Goal: Task Accomplishment & Management: Manage account settings

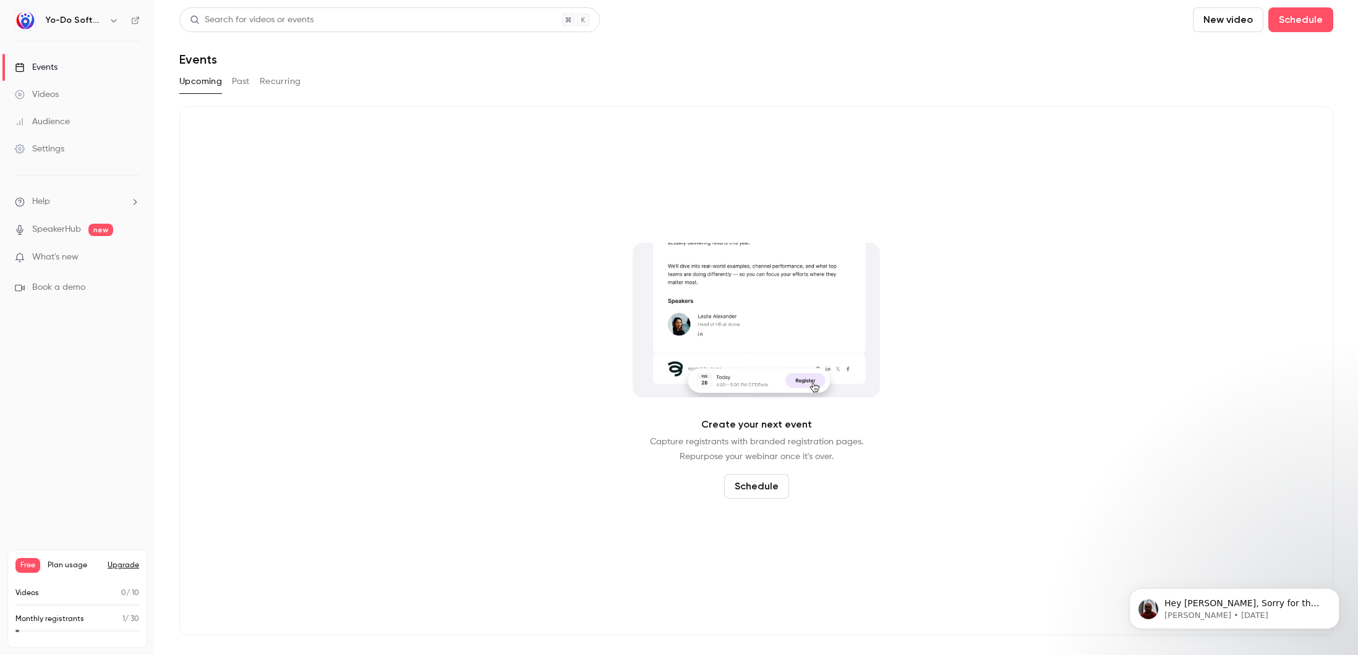
click at [75, 257] on span "What's new" at bounding box center [55, 257] width 46 height 13
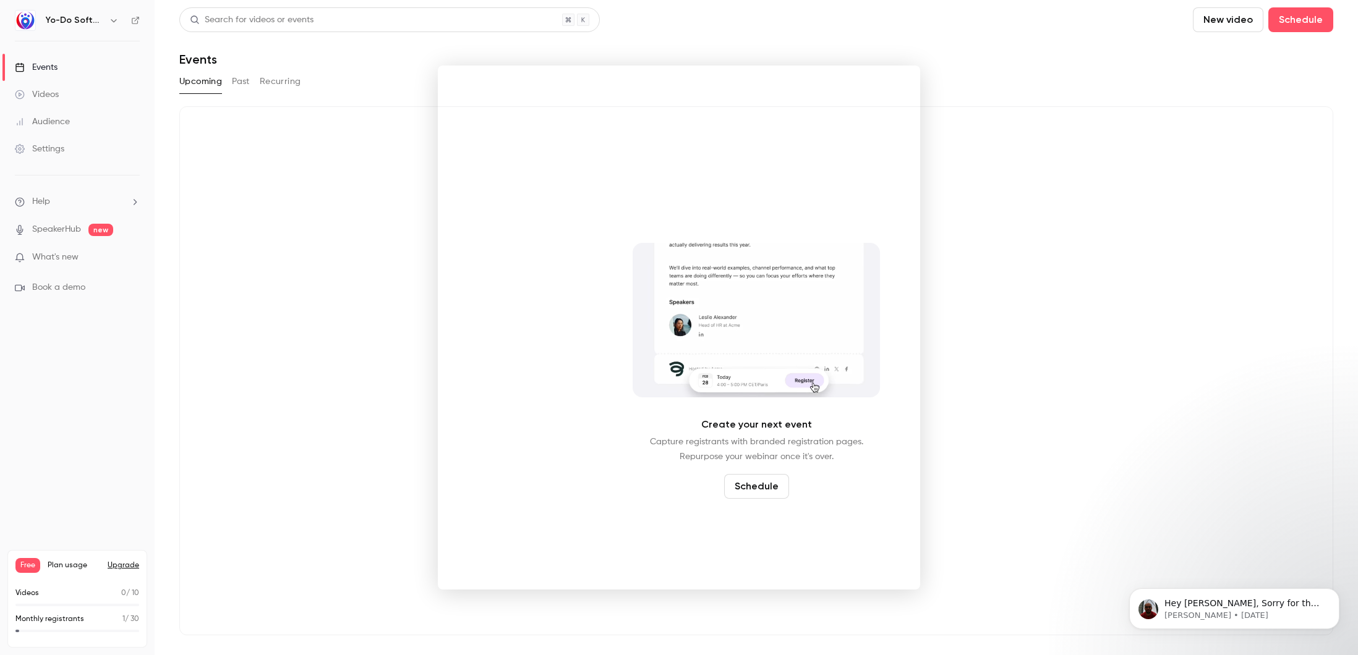
click at [305, 248] on div at bounding box center [679, 327] width 1358 height 655
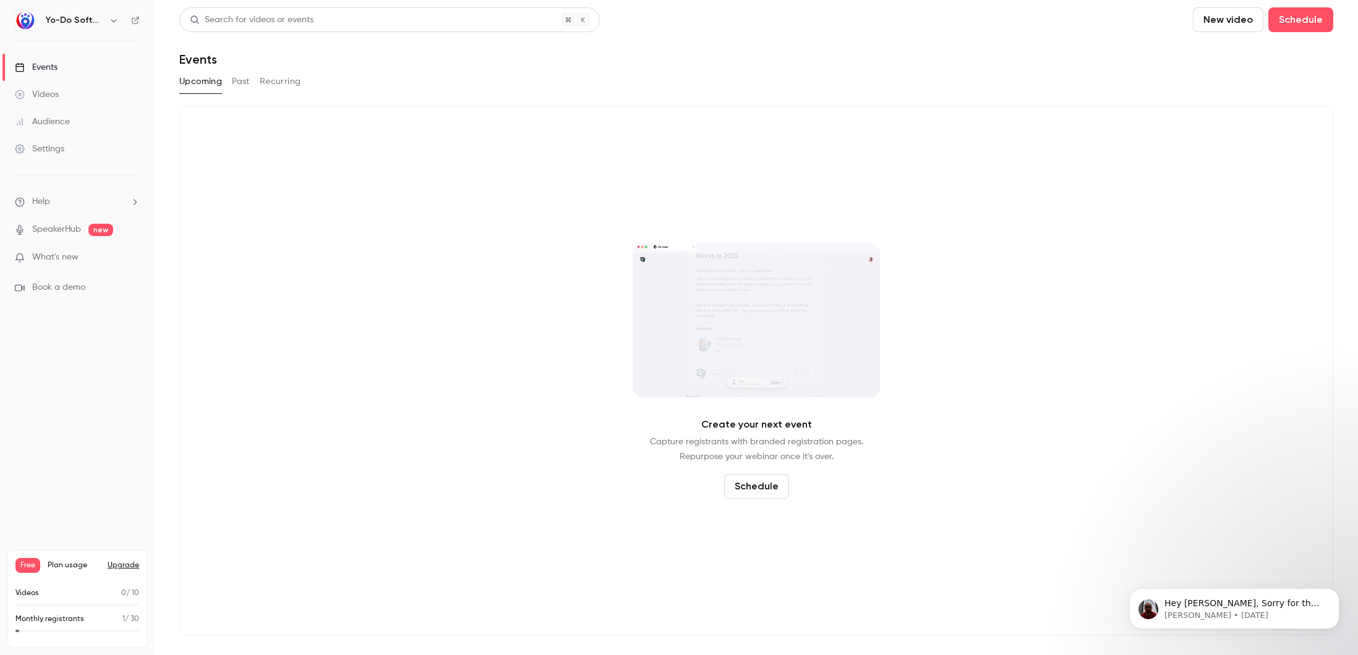
click at [48, 94] on div "Videos" at bounding box center [37, 94] width 44 height 12
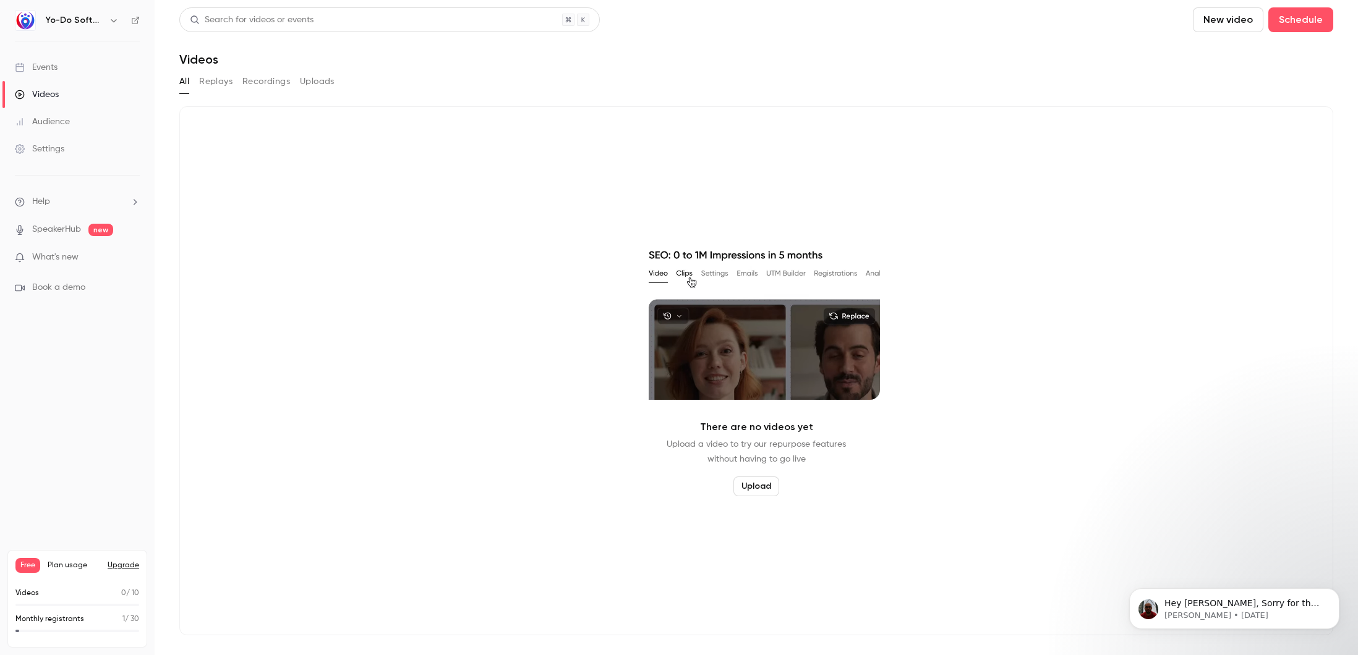
click at [269, 80] on button "Recordings" at bounding box center [266, 82] width 48 height 20
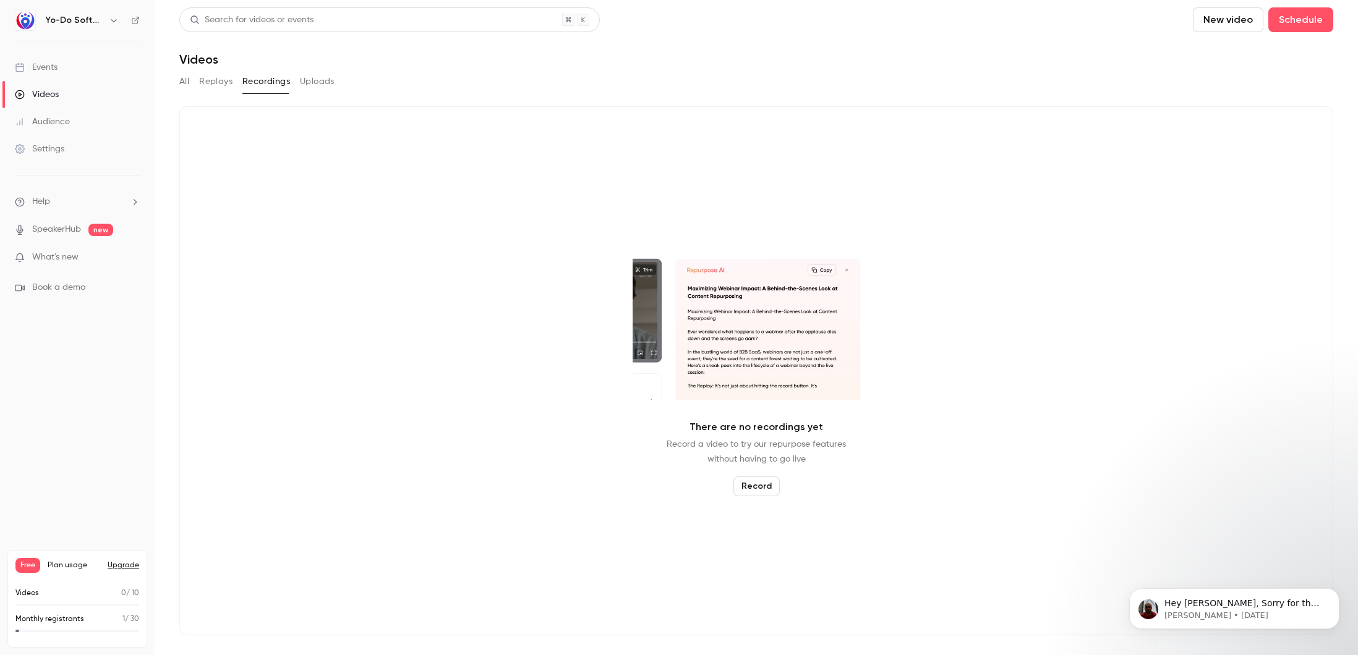
click at [187, 86] on button "All" at bounding box center [184, 82] width 10 height 20
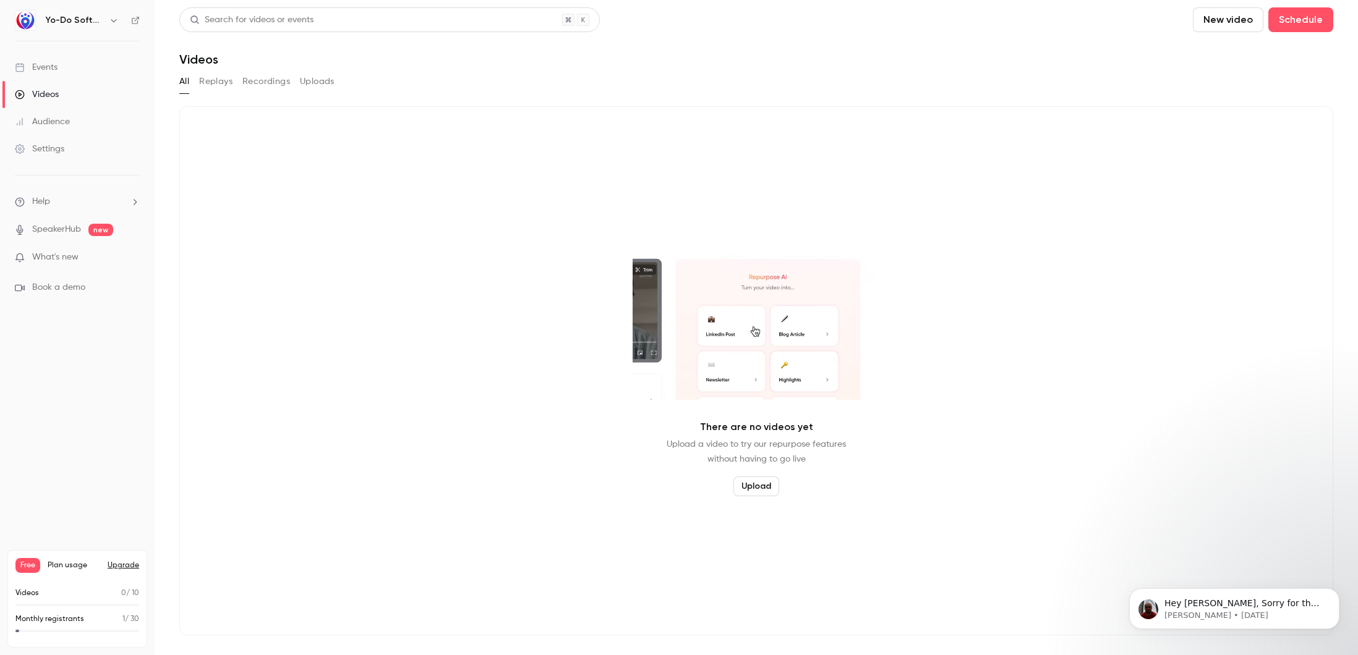
click at [62, 145] on div "Settings" at bounding box center [39, 149] width 49 height 12
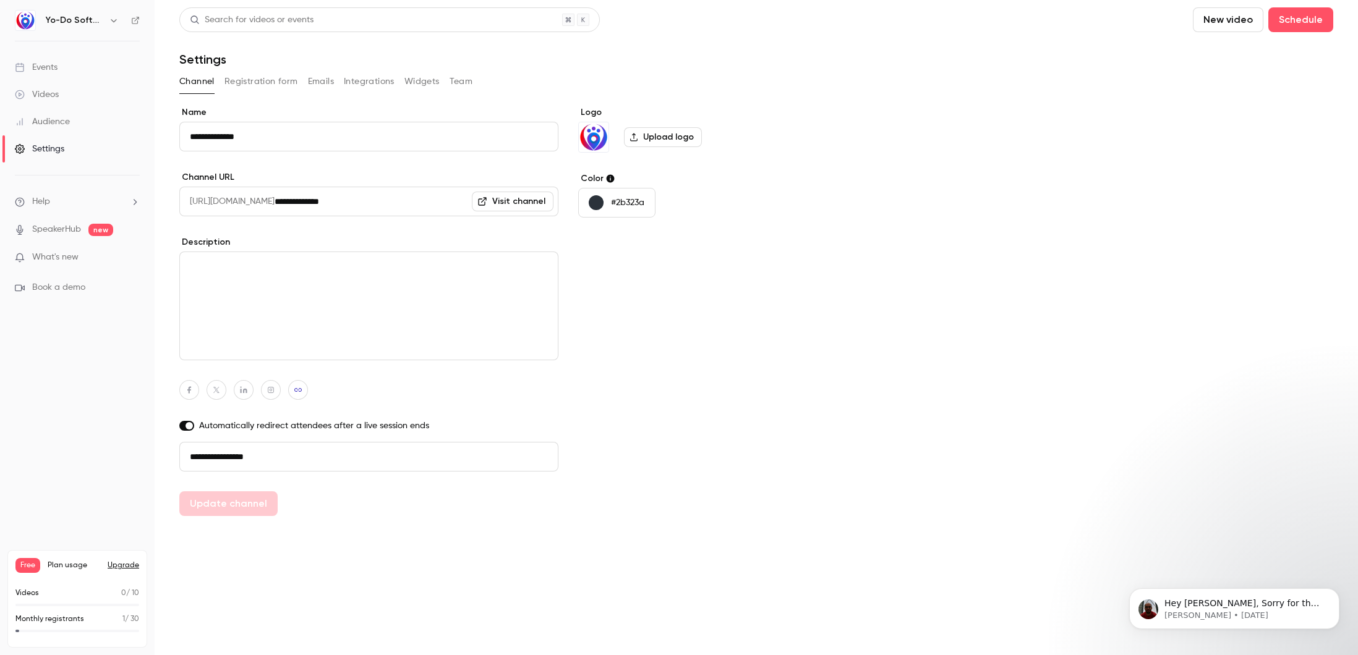
click at [471, 76] on button "Team" at bounding box center [461, 82] width 23 height 20
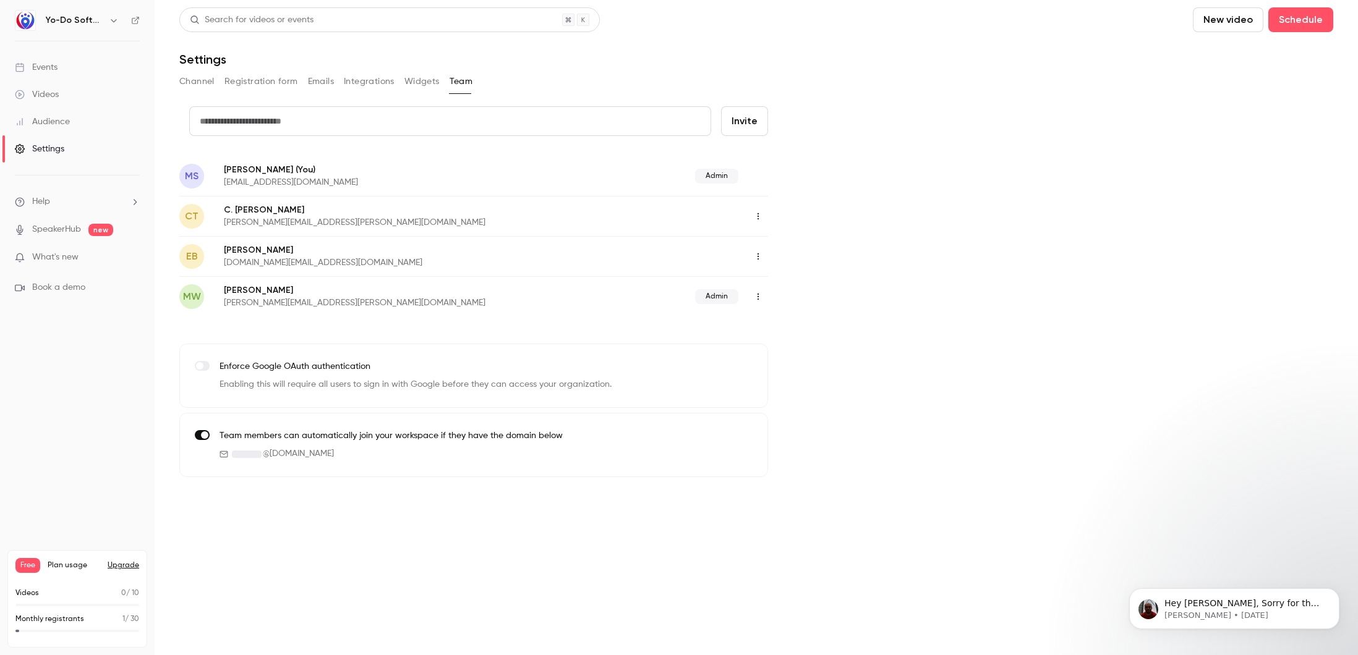
click at [56, 77] on link "Events" at bounding box center [77, 67] width 155 height 27
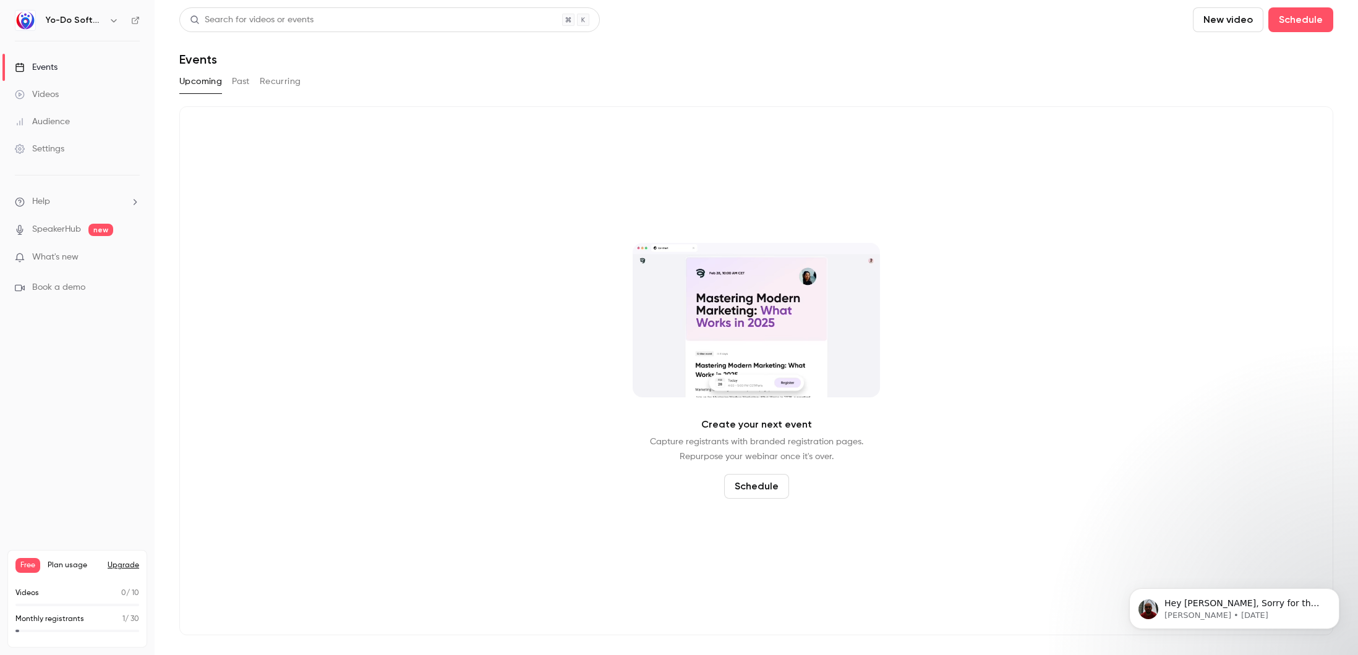
click at [69, 569] on span "Plan usage" at bounding box center [74, 566] width 53 height 10
click at [69, 566] on span "Plan usage" at bounding box center [74, 566] width 53 height 10
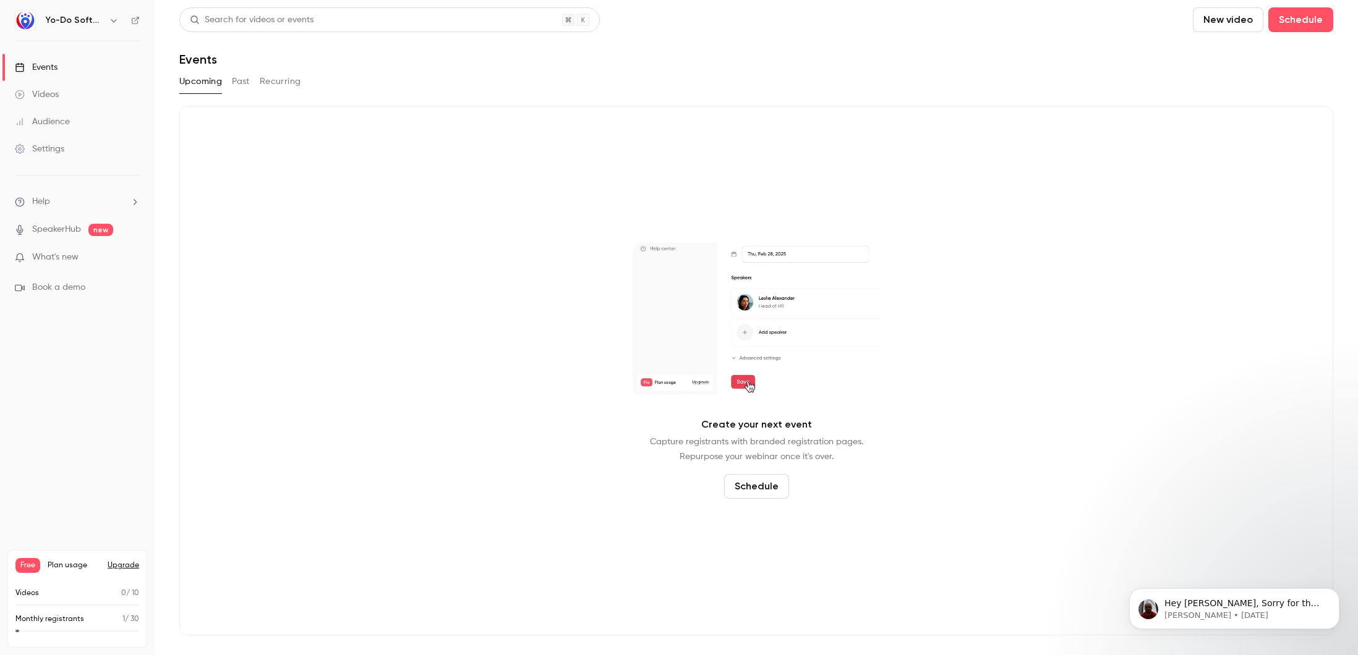
click at [73, 563] on span "Plan usage" at bounding box center [74, 566] width 53 height 10
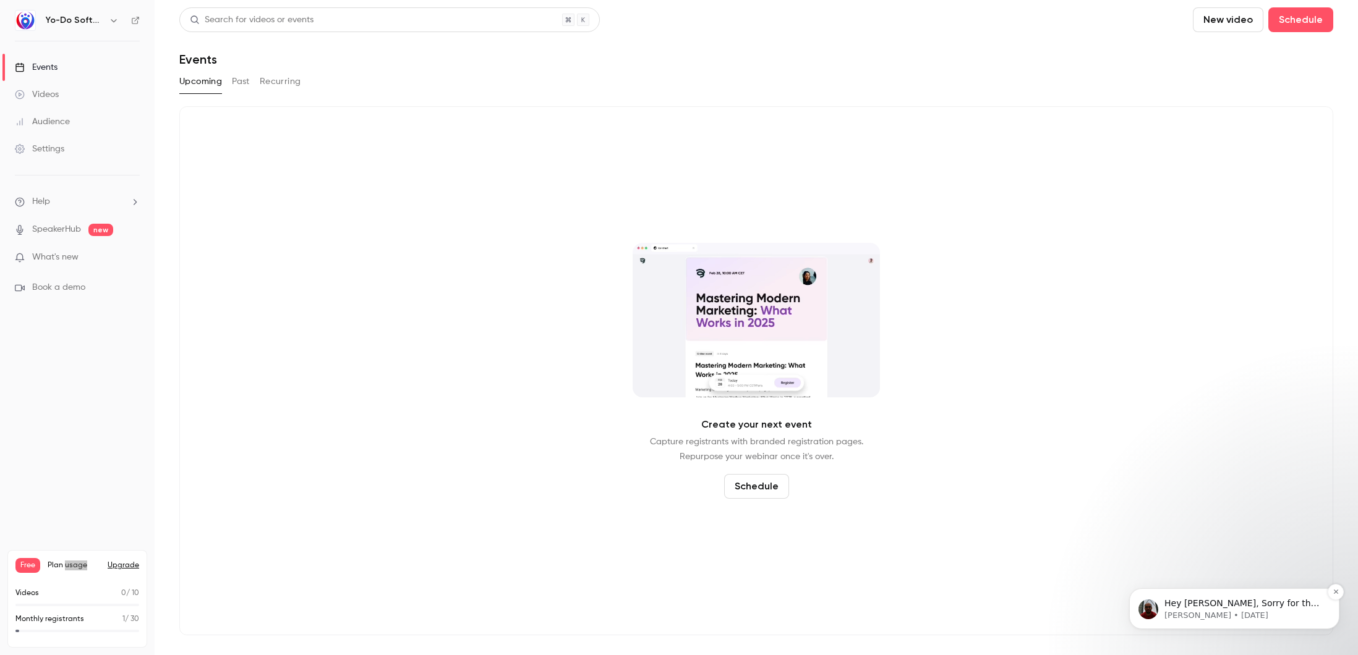
click at [1199, 607] on span "Hey [PERSON_NAME], Sorry for the late reply. Unfortunately, the beta program is…" at bounding box center [1242, 634] width 157 height 71
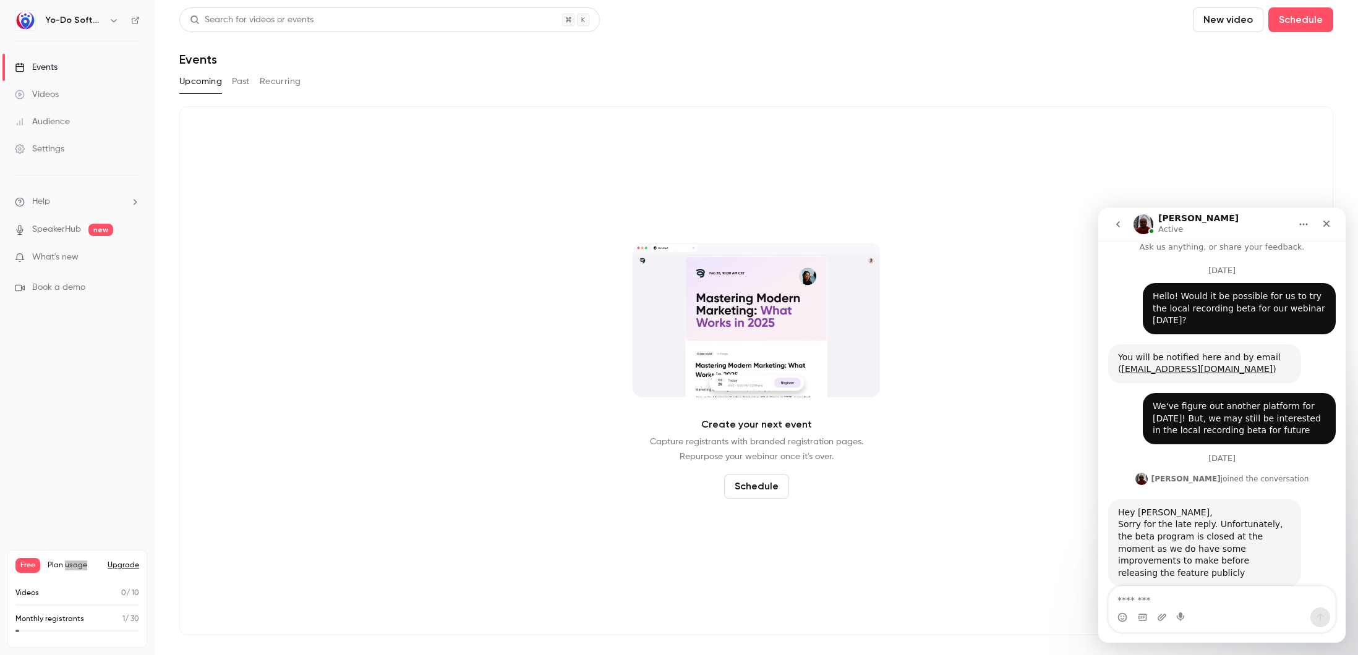
scroll to position [26, 0]
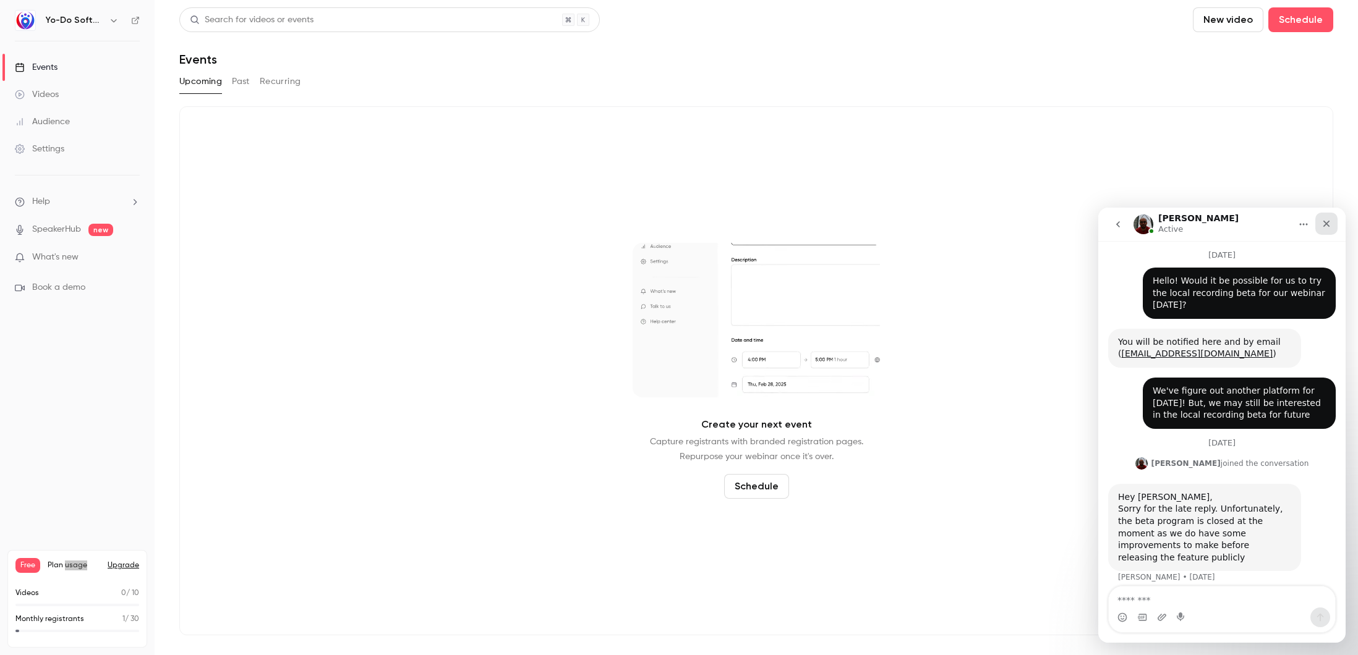
click at [1332, 225] on div "Close" at bounding box center [1326, 224] width 22 height 22
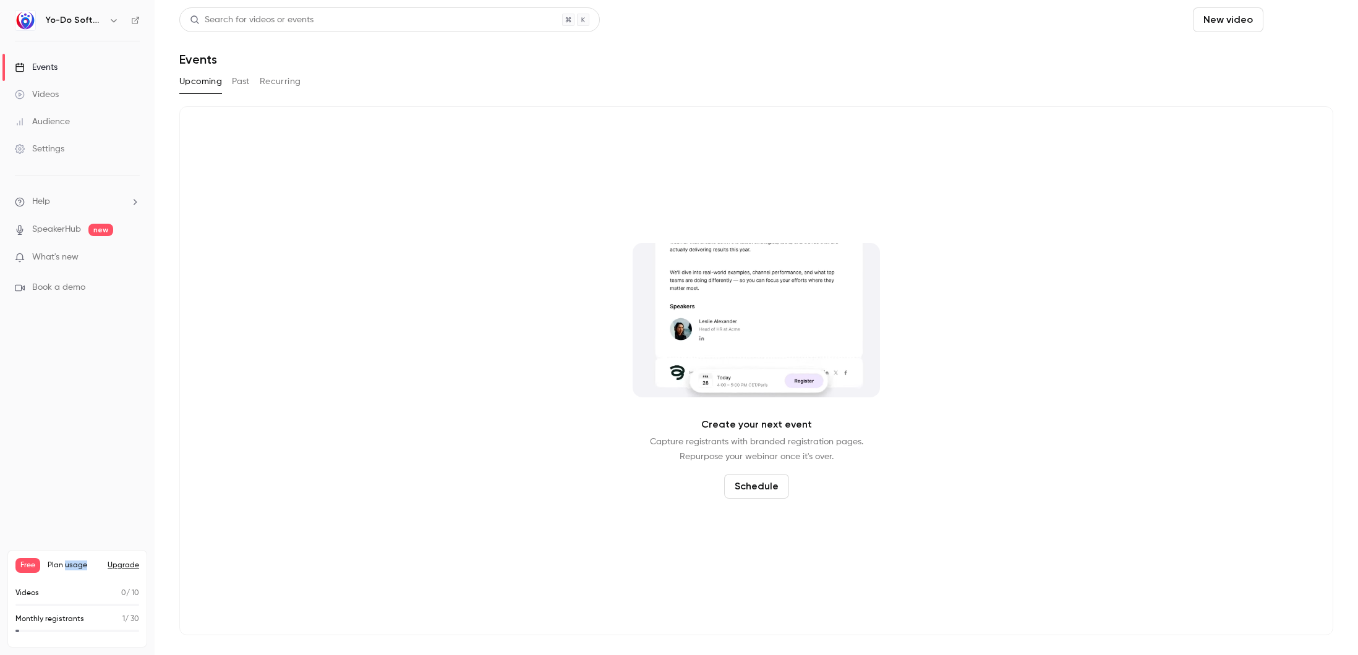
click at [1308, 28] on button "Schedule" at bounding box center [1300, 19] width 65 height 25
click at [1232, 58] on div "One time event" at bounding box center [1276, 54] width 94 height 12
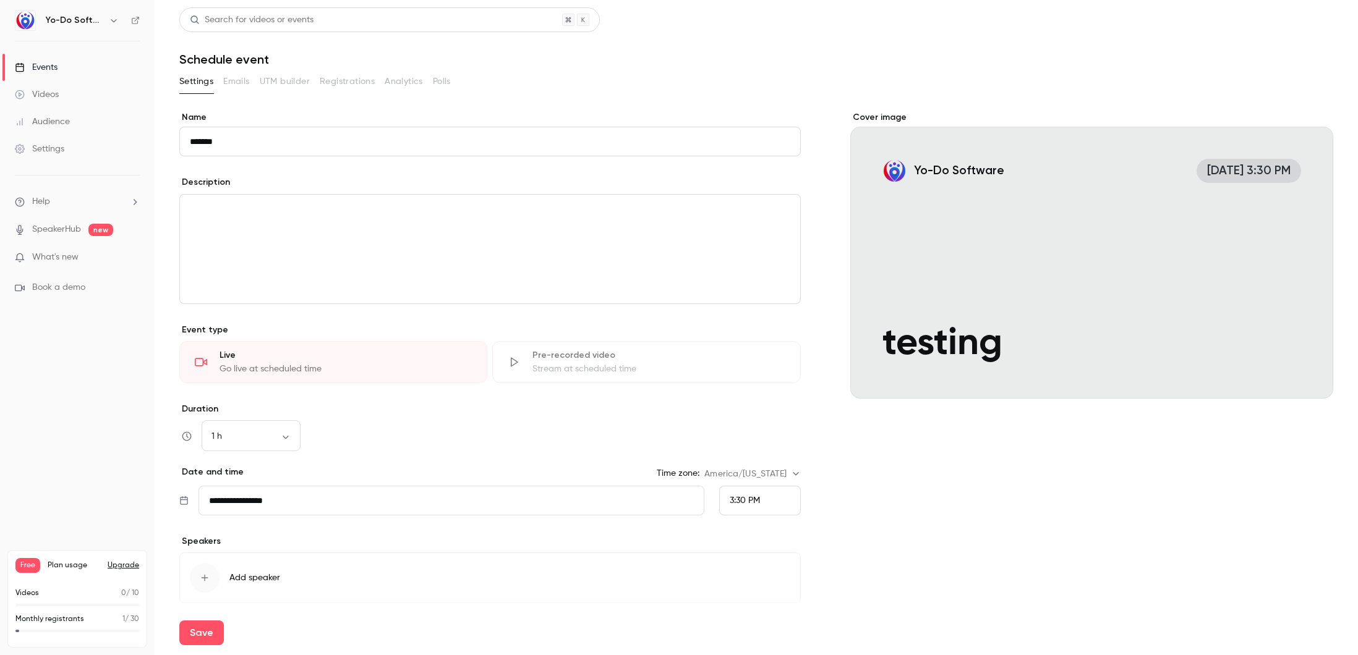
type input "*******"
click at [247, 250] on div "editor" at bounding box center [490, 249] width 620 height 109
click at [286, 441] on body "**********" at bounding box center [679, 327] width 1358 height 655
click at [249, 465] on li "15 min" at bounding box center [251, 470] width 99 height 32
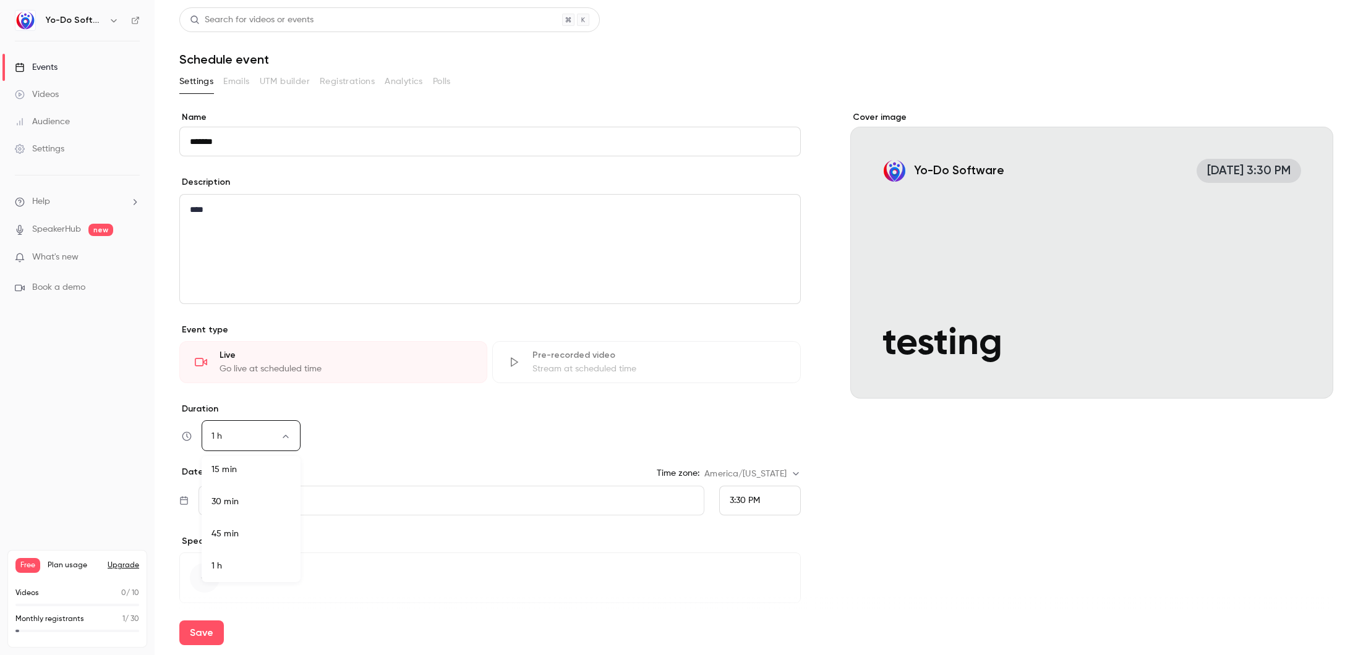
type input "**"
click at [369, 496] on input "**********" at bounding box center [450, 501] width 505 height 30
click at [729, 494] on div "3:30 PM" at bounding box center [760, 501] width 82 height 30
click at [738, 412] on span "3:45 PM" at bounding box center [739, 409] width 31 height 9
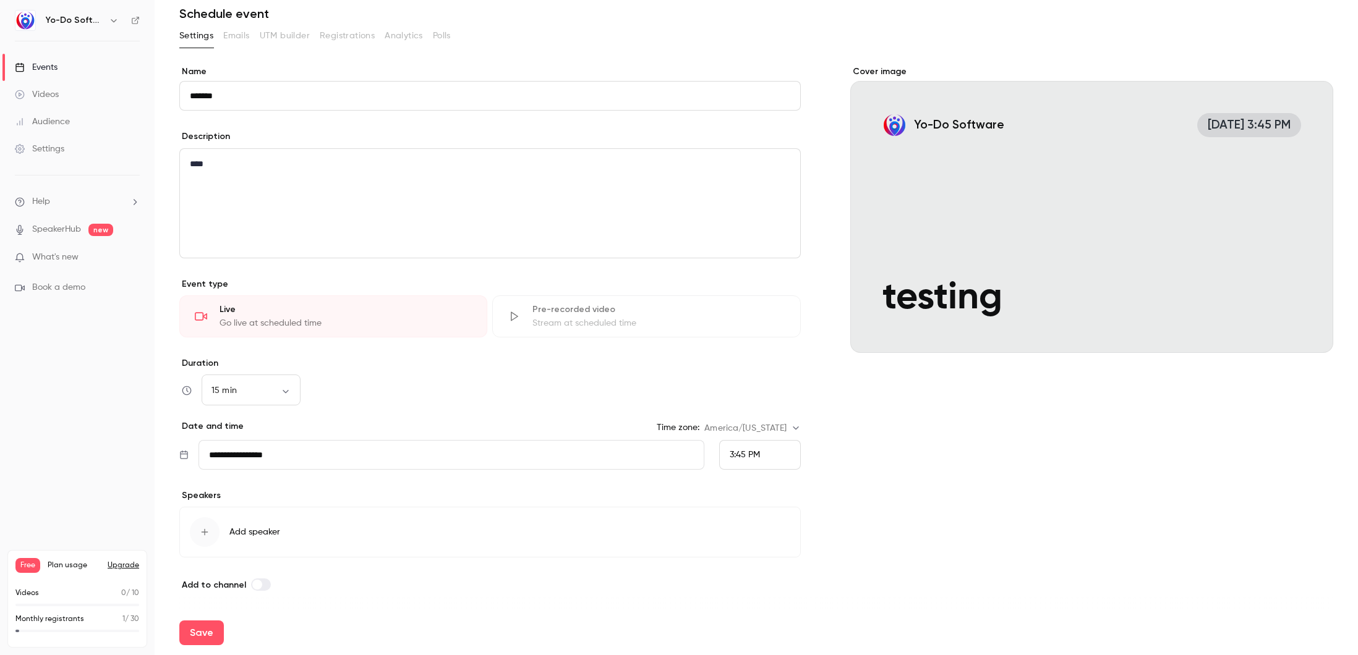
scroll to position [47, 0]
click at [213, 636] on button "Save" at bounding box center [201, 633] width 45 height 25
type input "**"
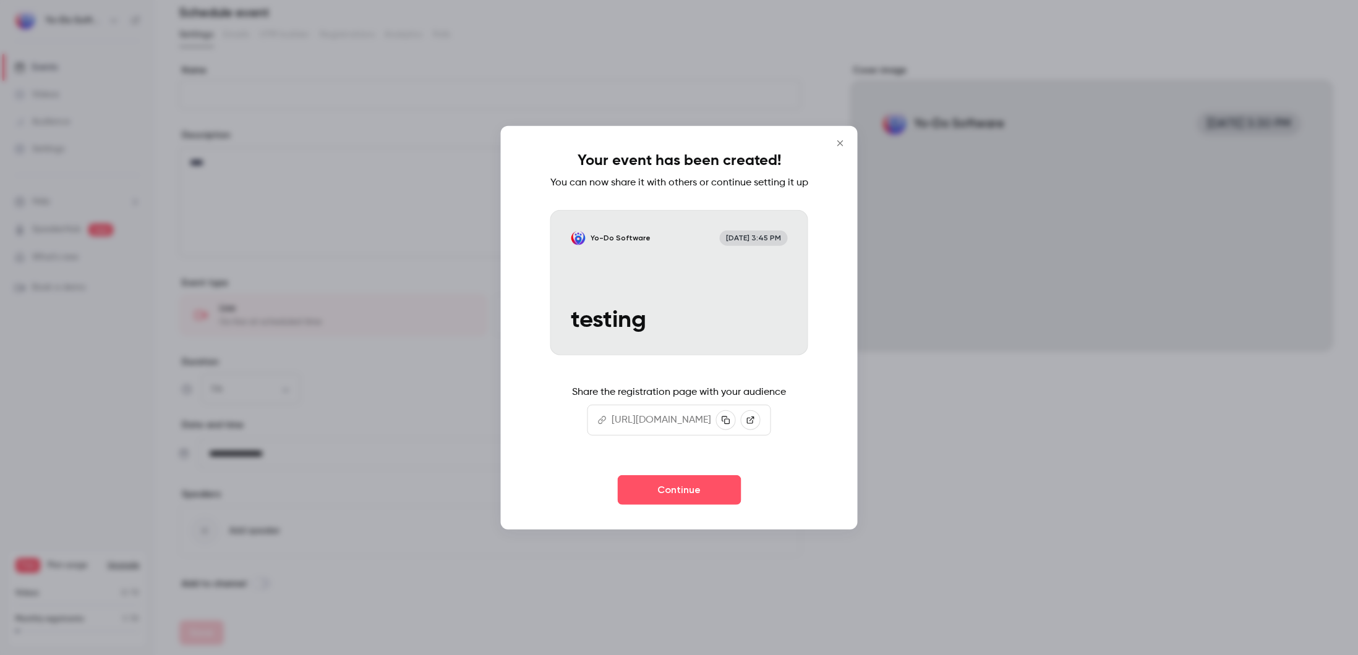
click at [685, 505] on button "Continue" at bounding box center [679, 490] width 124 height 30
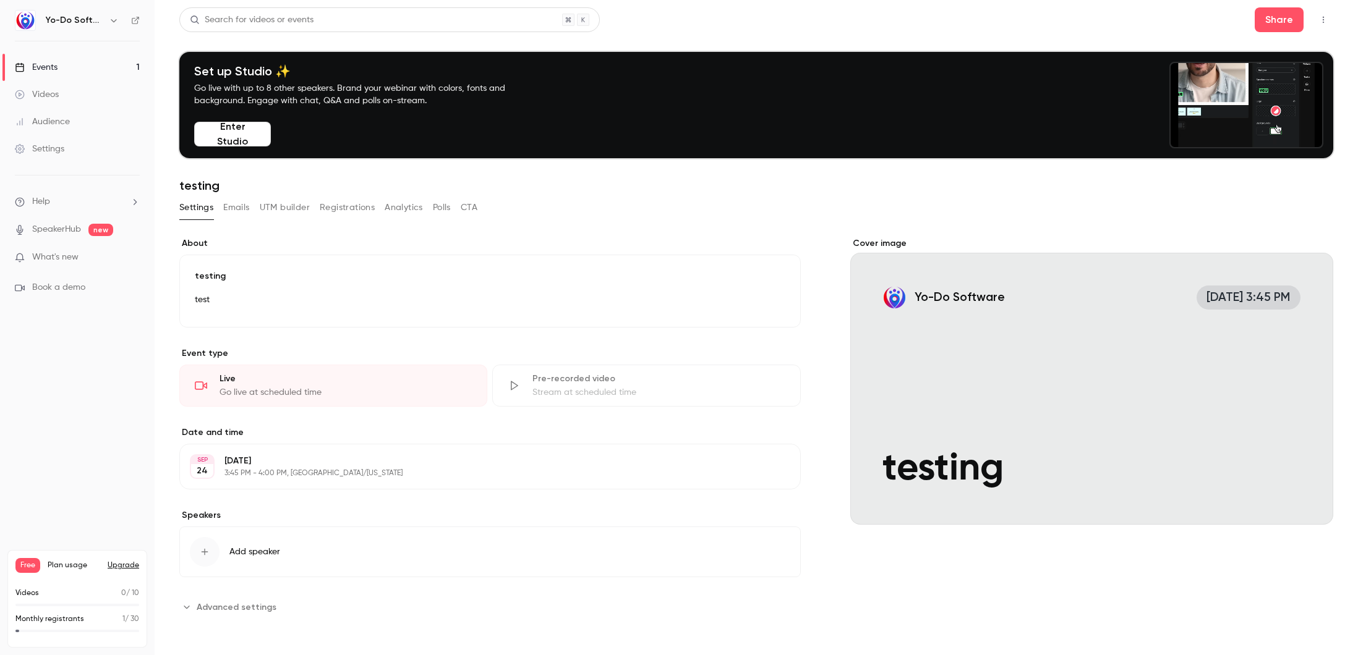
click at [51, 64] on div "Events" at bounding box center [36, 67] width 43 height 12
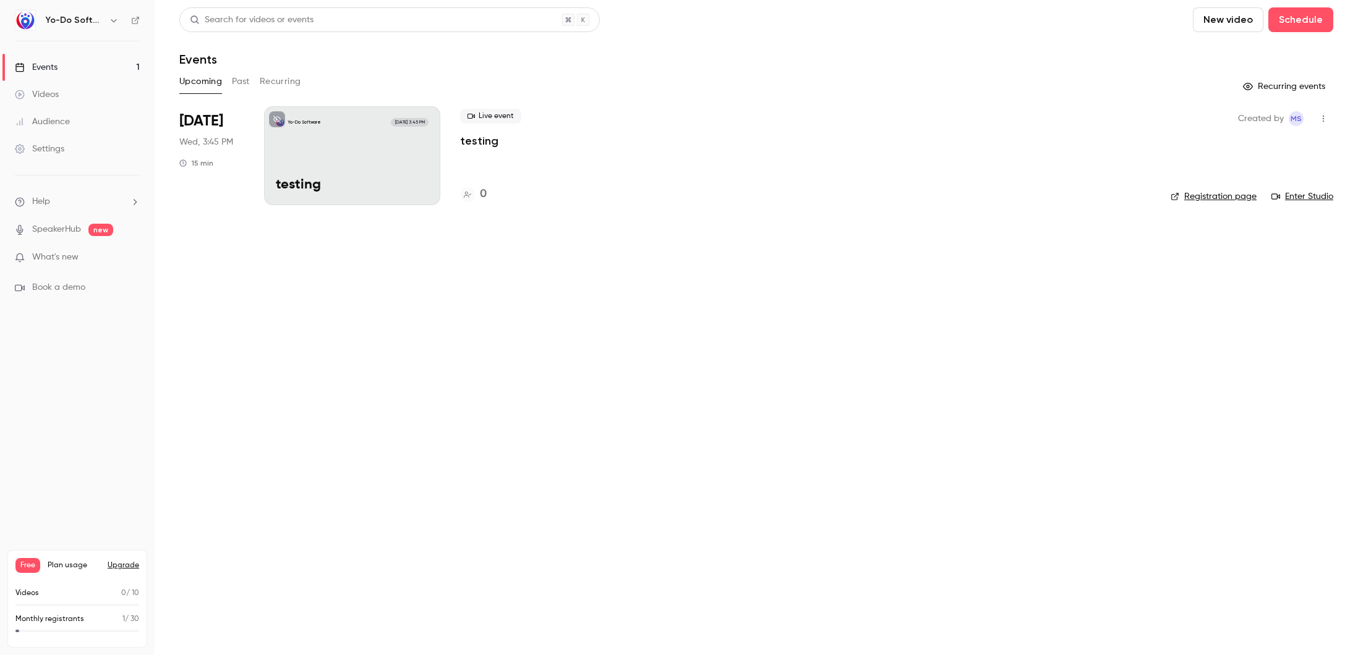
click at [352, 145] on div "Yo-Do Software [DATE] 3:45 PM testing" at bounding box center [352, 155] width 176 height 99
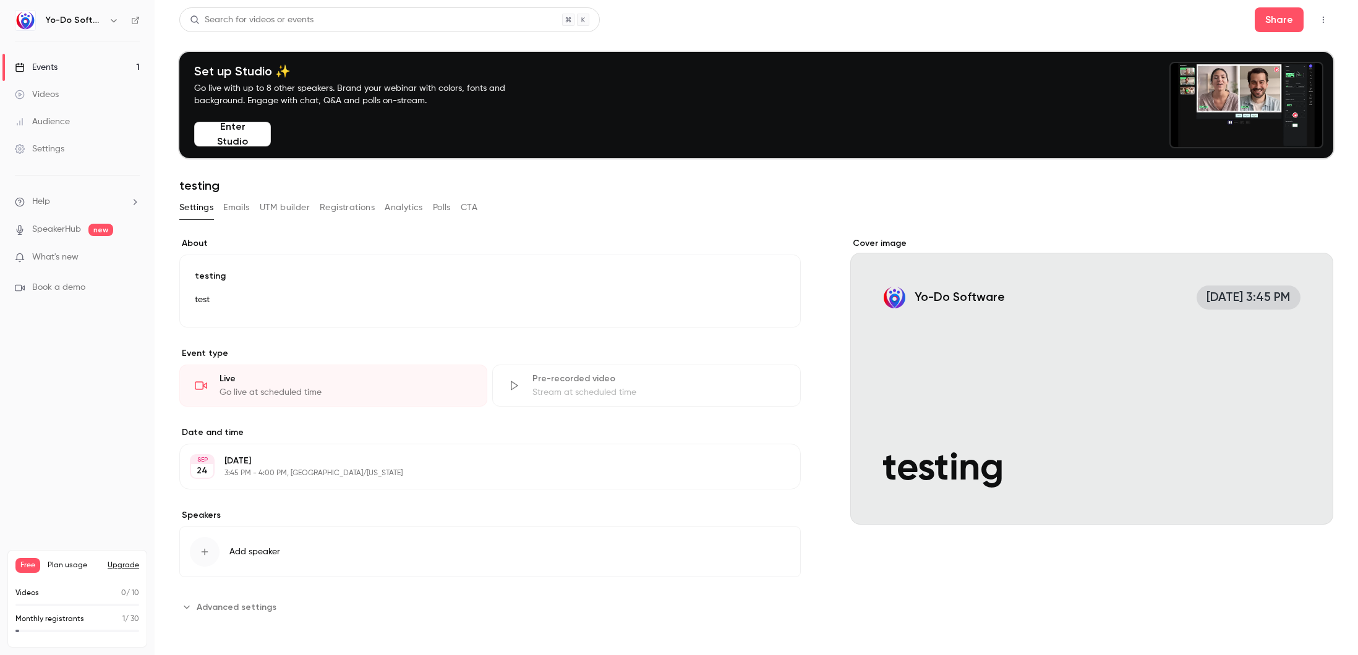
click at [382, 387] on div "Go live at scheduled time" at bounding box center [345, 392] width 252 height 12
click at [41, 68] on div "Events" at bounding box center [36, 67] width 43 height 12
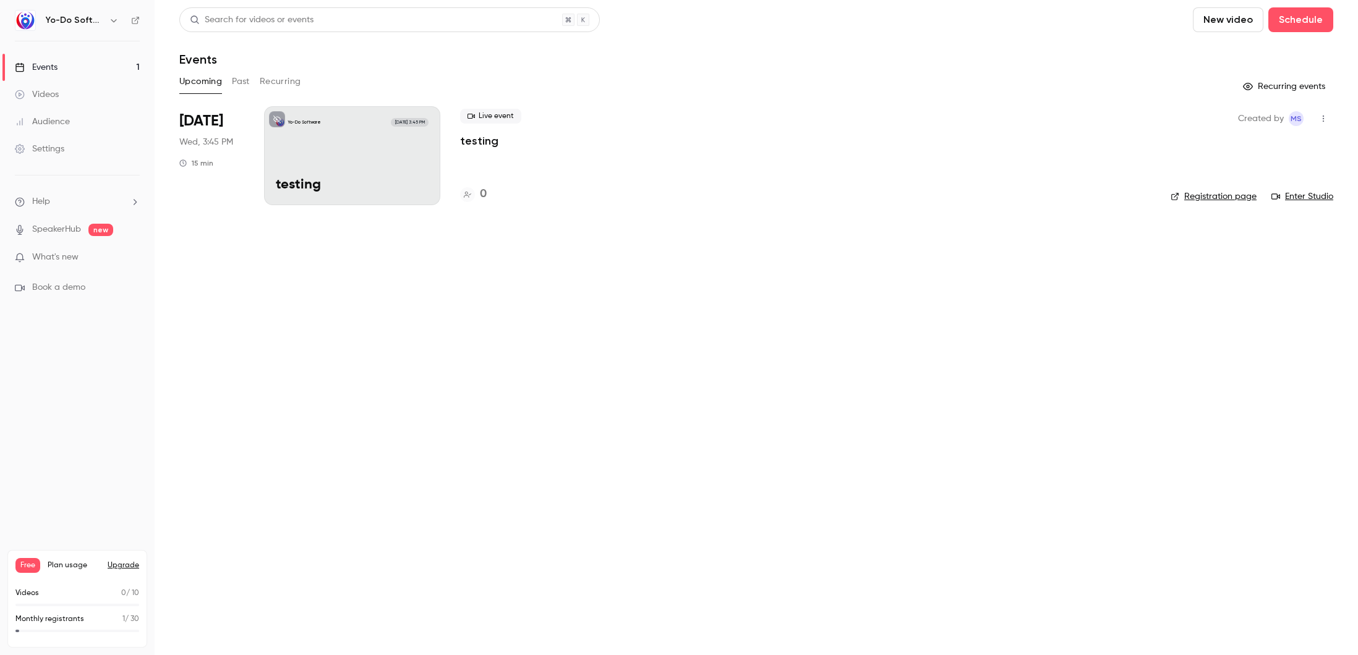
click at [1307, 198] on link "Enter Studio" at bounding box center [1302, 196] width 62 height 12
click at [1329, 116] on button "button" at bounding box center [1323, 119] width 20 height 20
click at [1218, 271] on li "Delete" at bounding box center [1266, 279] width 134 height 32
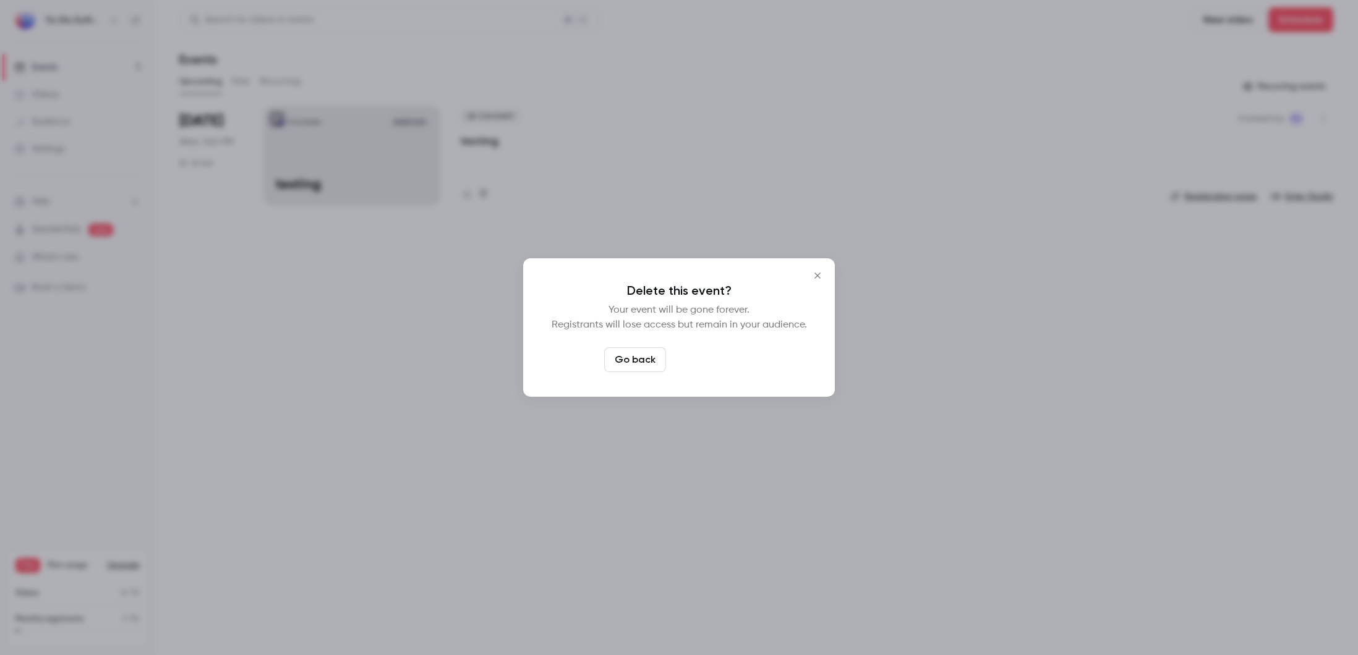
click at [730, 362] on button "Delete event" at bounding box center [712, 359] width 83 height 25
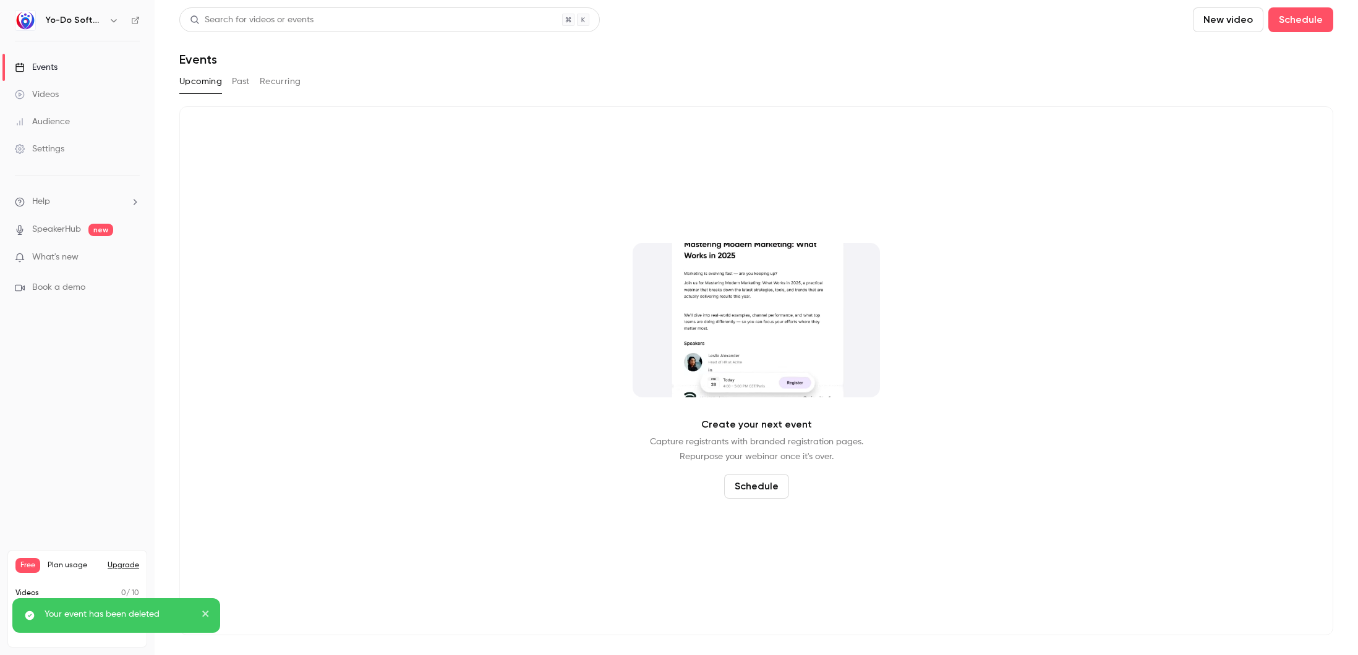
click at [73, 119] on link "Audience" at bounding box center [77, 121] width 155 height 27
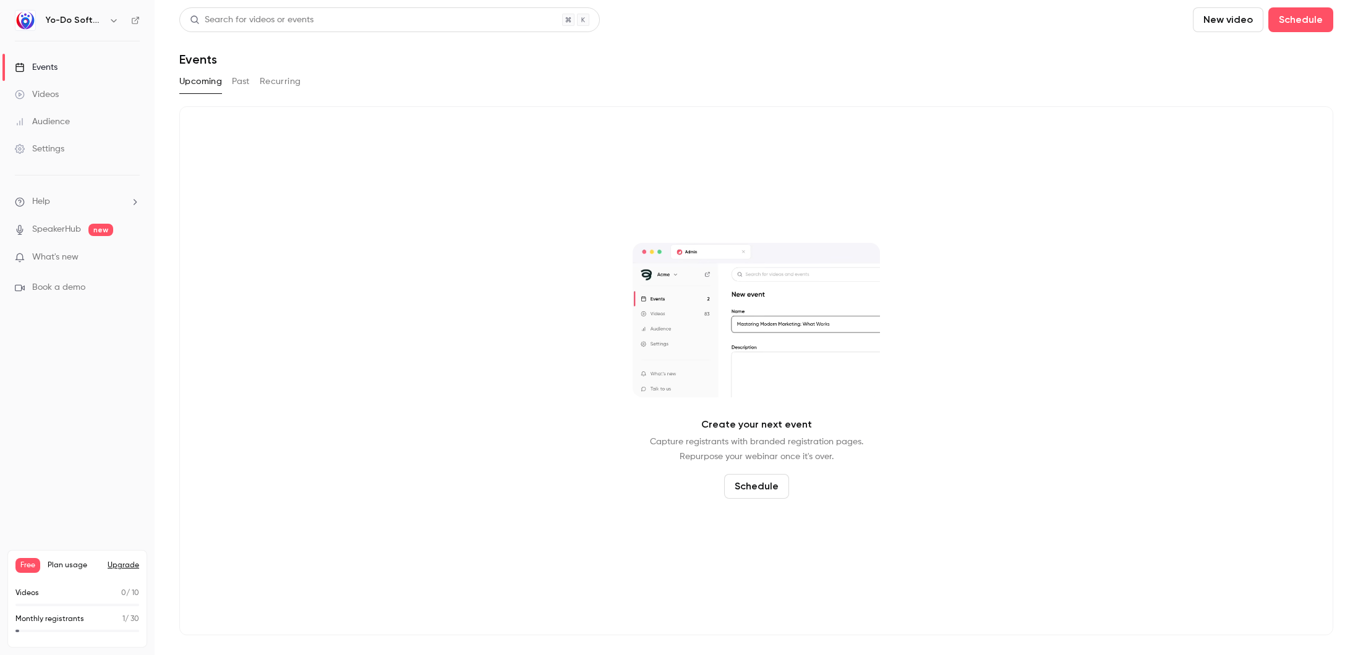
click at [749, 484] on button "Schedule" at bounding box center [756, 486] width 65 height 25
click at [751, 430] on li "One time event" at bounding box center [756, 420] width 134 height 32
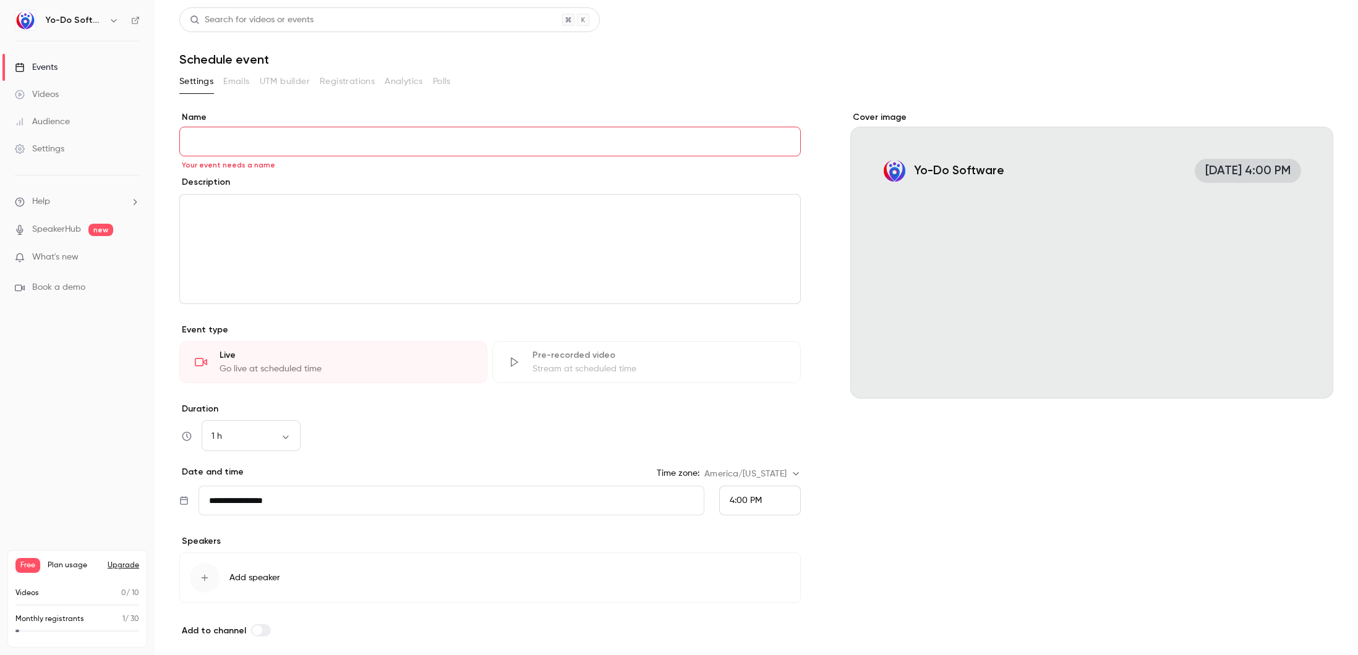
paste input "**********"
click at [375, 239] on div "editor" at bounding box center [490, 249] width 620 height 109
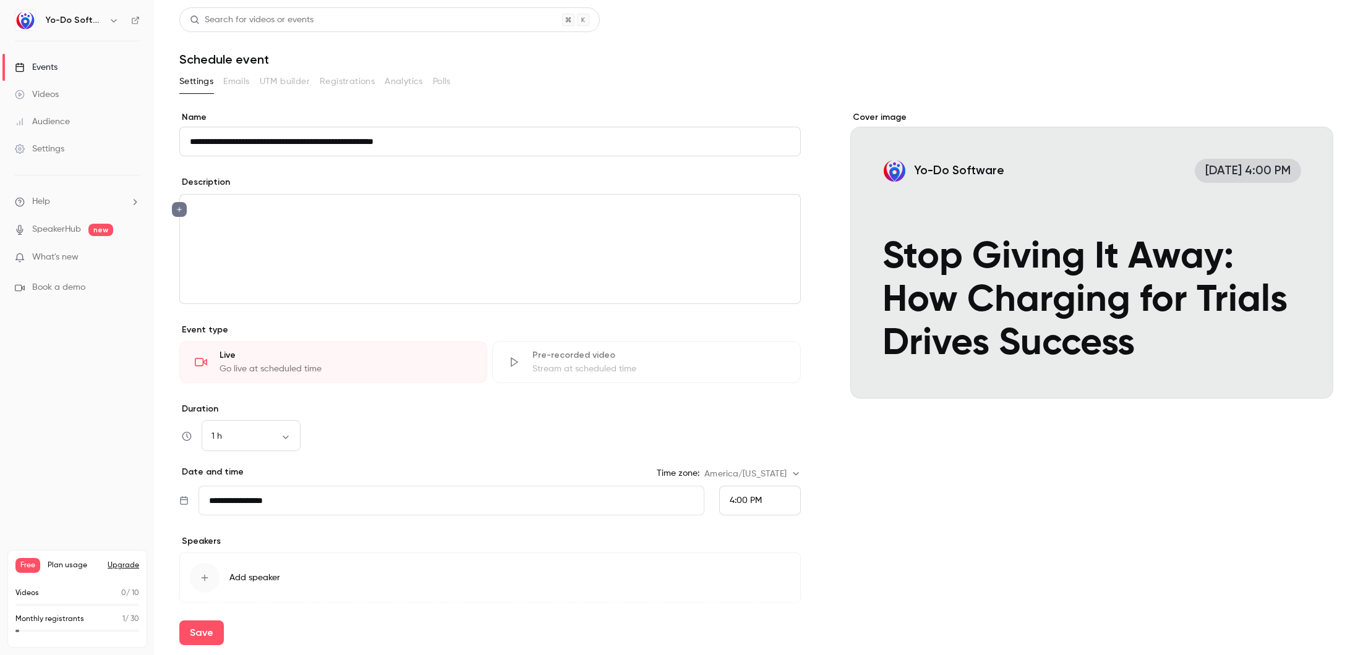
click at [192, 143] on input "**********" at bounding box center [489, 142] width 621 height 30
click at [224, 140] on input "**********" at bounding box center [489, 142] width 621 height 30
click at [242, 142] on input "**********" at bounding box center [489, 142] width 621 height 30
type input "**********"
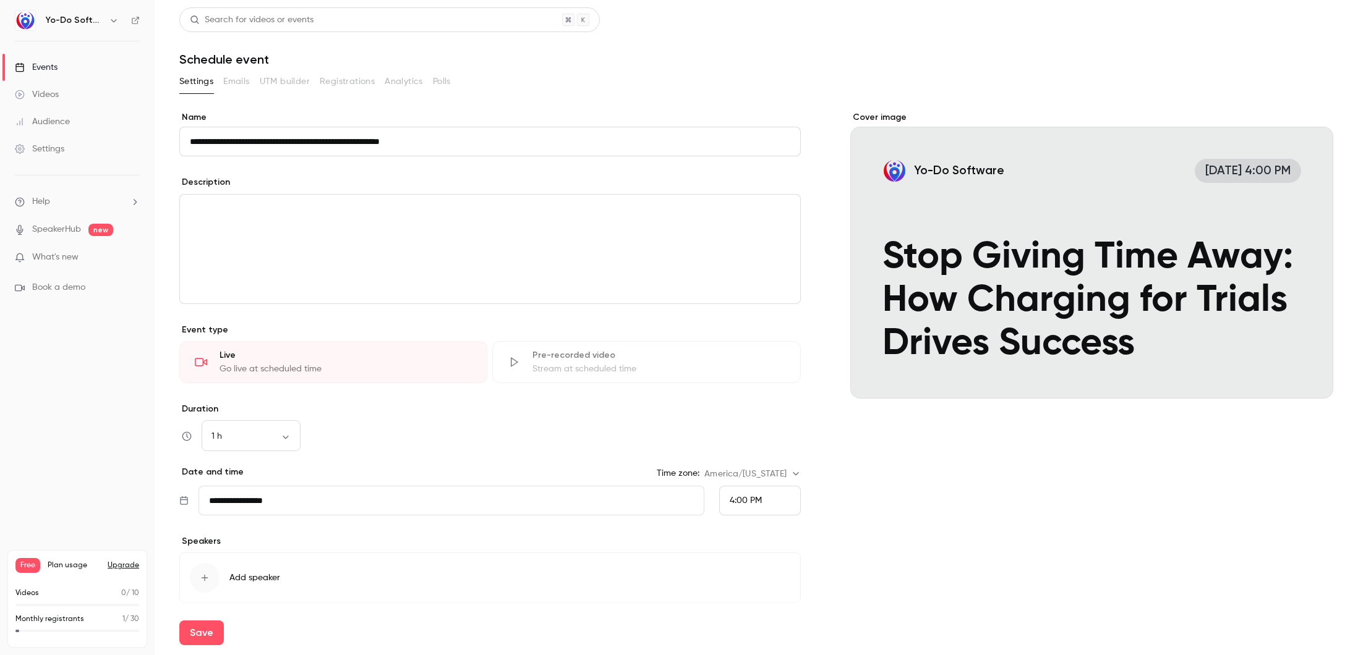
click at [372, 229] on div "editor" at bounding box center [490, 249] width 620 height 109
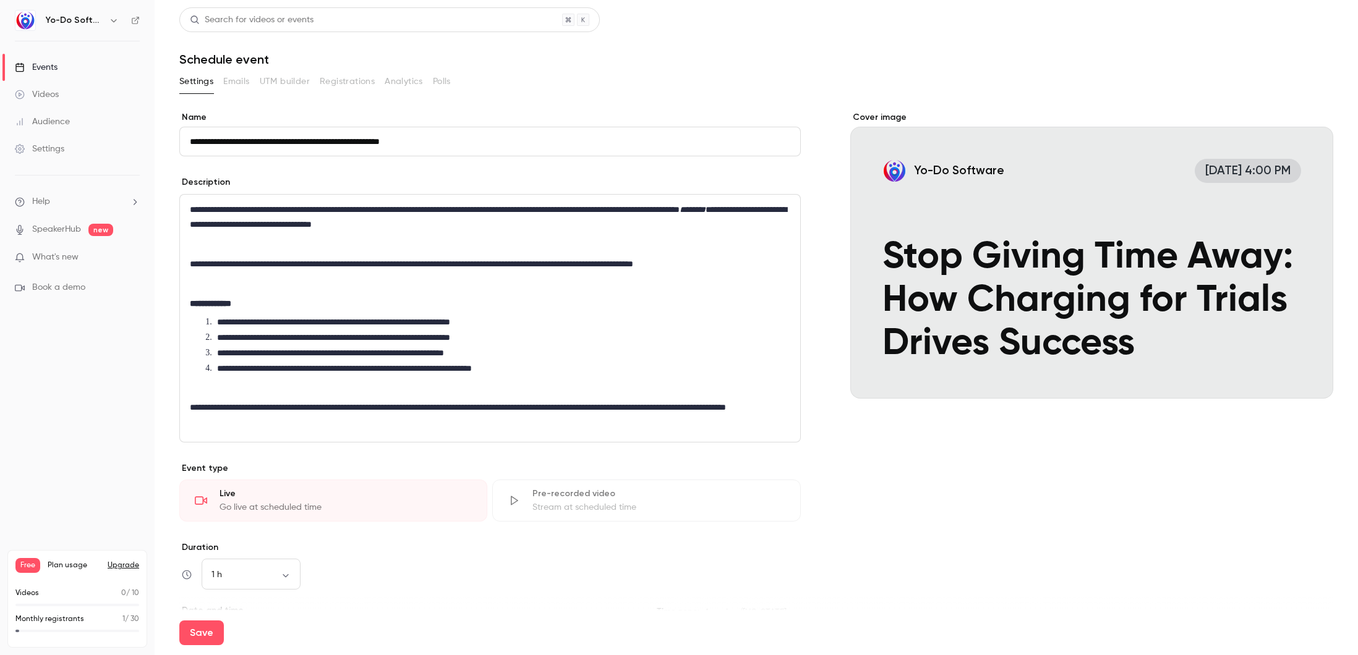
click at [306, 250] on p "editor" at bounding box center [490, 244] width 600 height 15
click at [325, 279] on p "editor" at bounding box center [490, 283] width 600 height 15
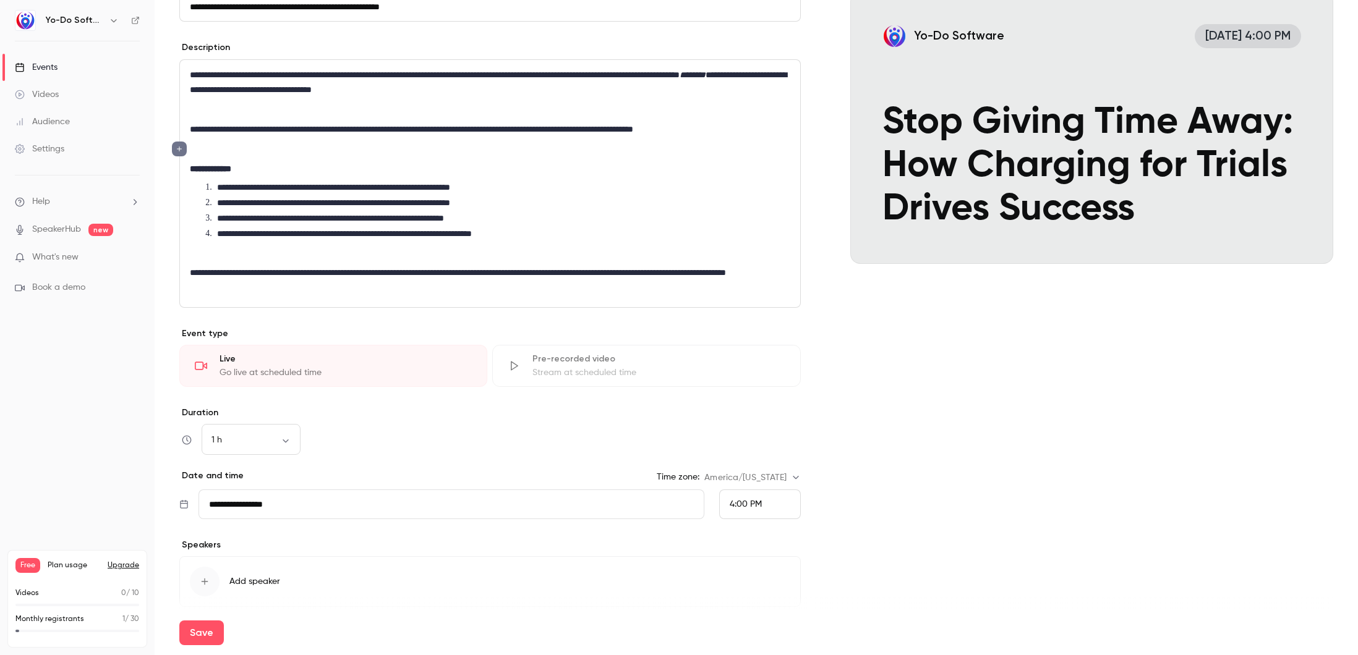
scroll to position [185, 0]
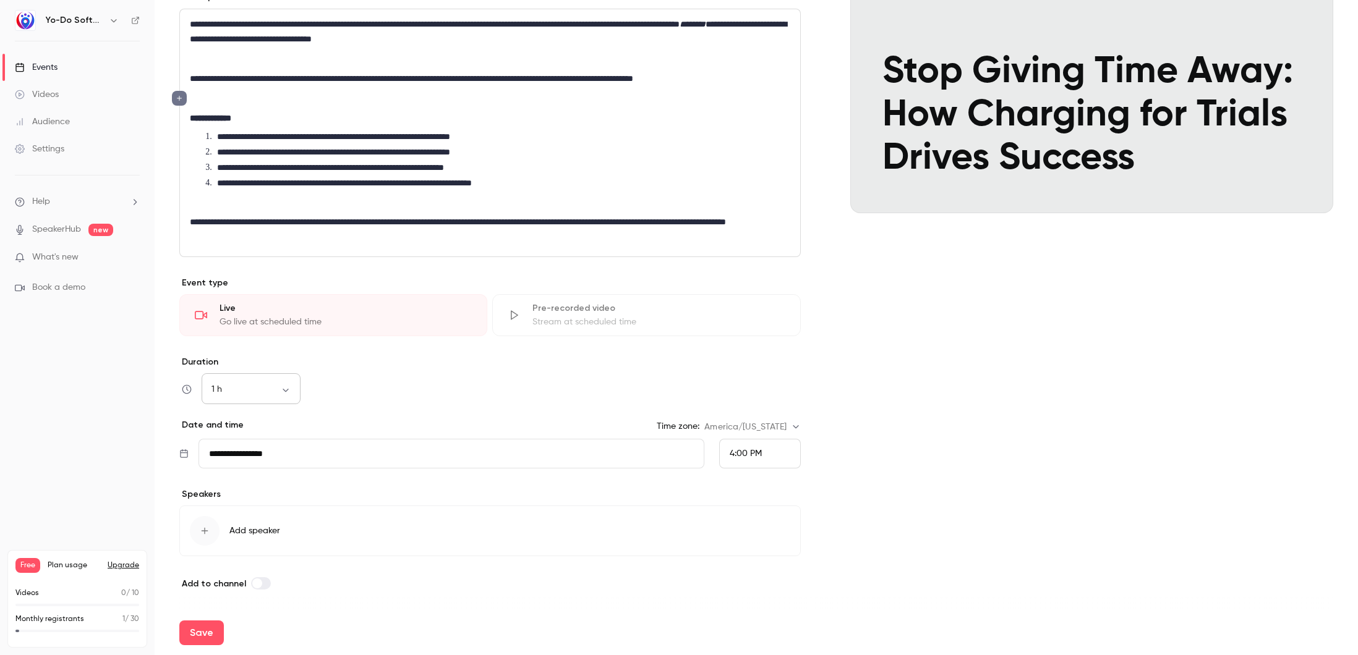
click at [268, 391] on body "**********" at bounding box center [679, 327] width 1358 height 655
click at [265, 456] on li "30 min" at bounding box center [251, 455] width 99 height 32
type input "**"
click at [434, 469] on div "**********" at bounding box center [489, 258] width 621 height 665
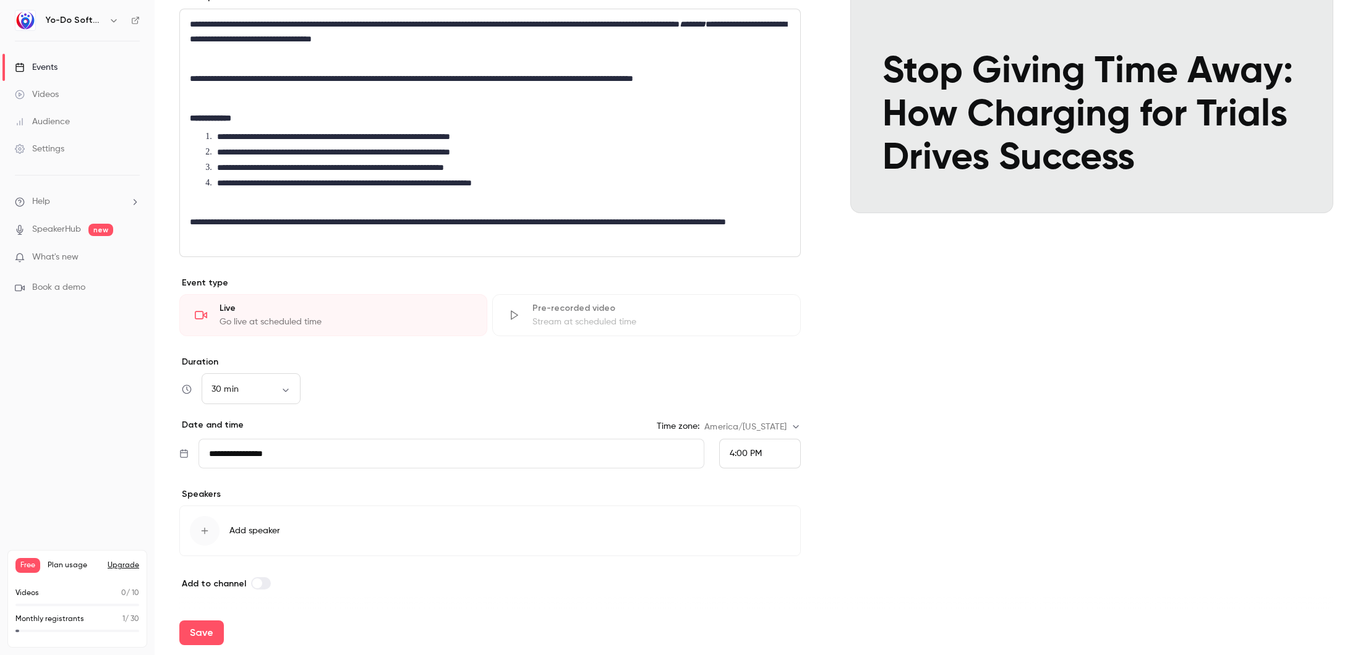
click at [435, 450] on input "**********" at bounding box center [450, 454] width 505 height 30
click at [389, 223] on icon "Next month" at bounding box center [384, 225] width 15 height 15
click at [305, 328] on button "16" at bounding box center [305, 324] width 22 height 22
type input "**********"
click at [723, 451] on div "4:00 PM" at bounding box center [760, 454] width 82 height 30
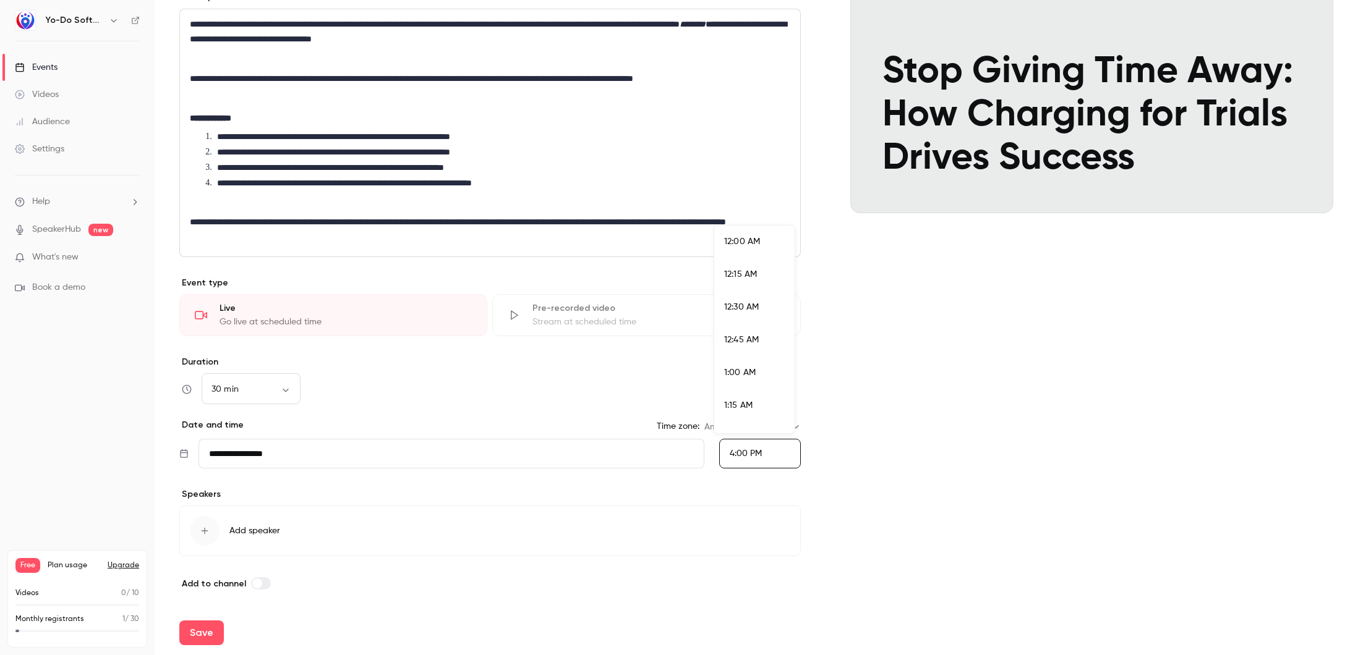
scroll to position [2009, 0]
click at [746, 293] on span "2:00 PM" at bounding box center [740, 292] width 32 height 9
click at [590, 531] on button "Add speaker" at bounding box center [489, 531] width 621 height 51
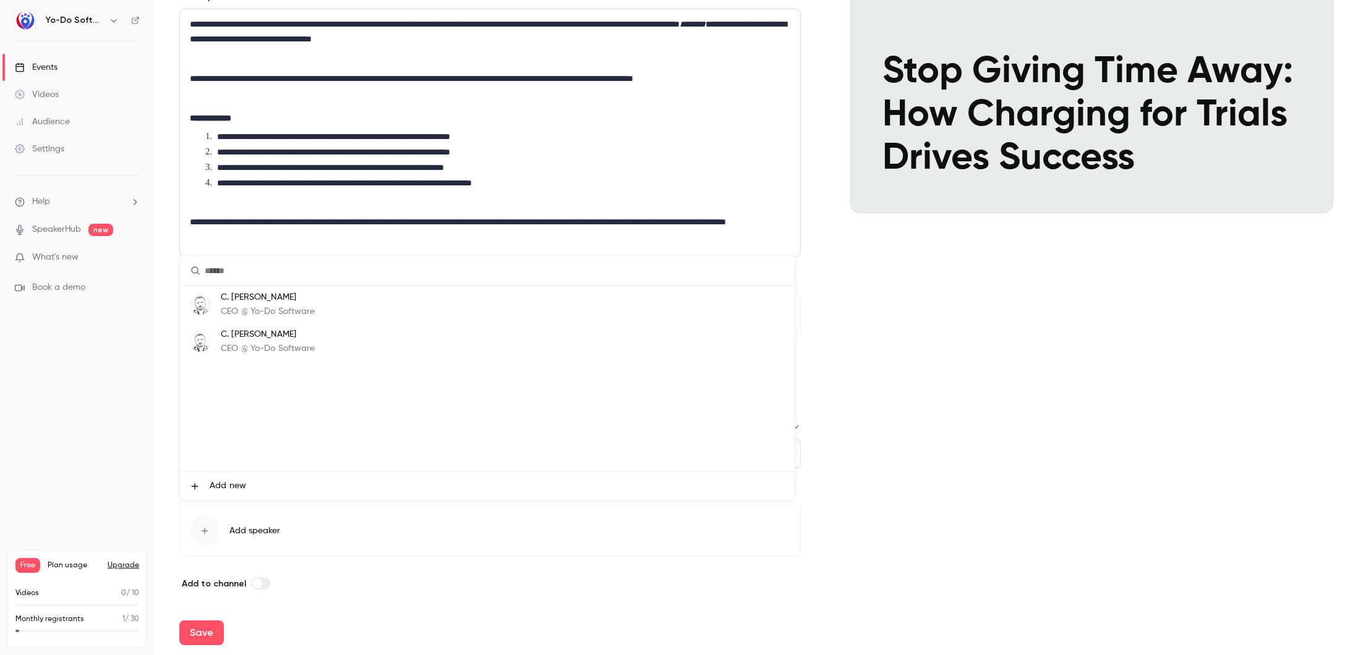
click at [289, 299] on p "C. [PERSON_NAME]" at bounding box center [268, 297] width 95 height 13
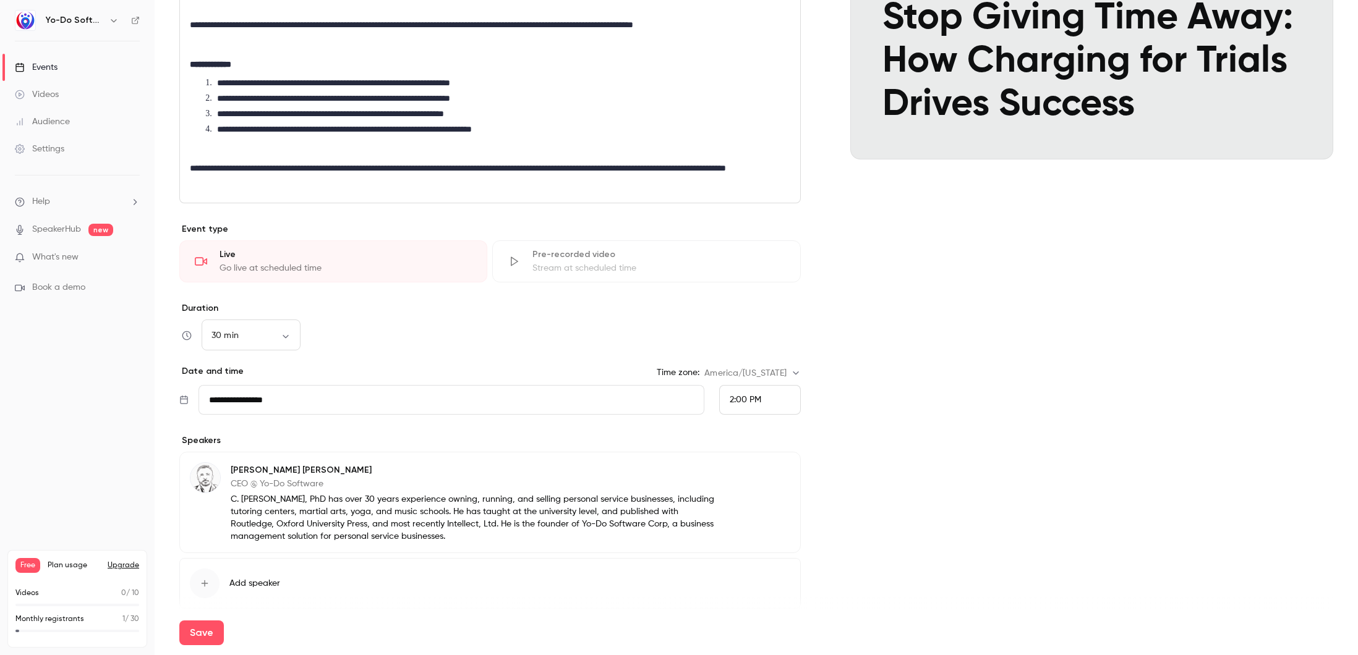
scroll to position [292, 0]
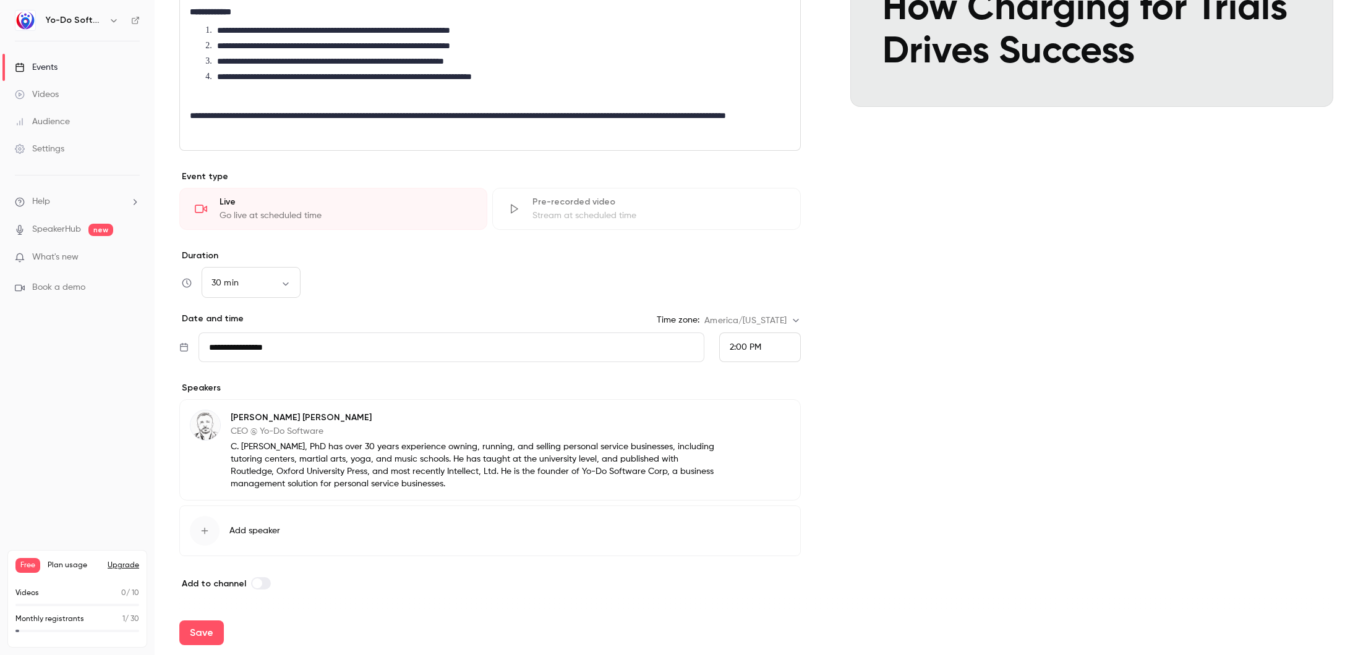
click at [761, 418] on button "Edit" at bounding box center [767, 420] width 45 height 20
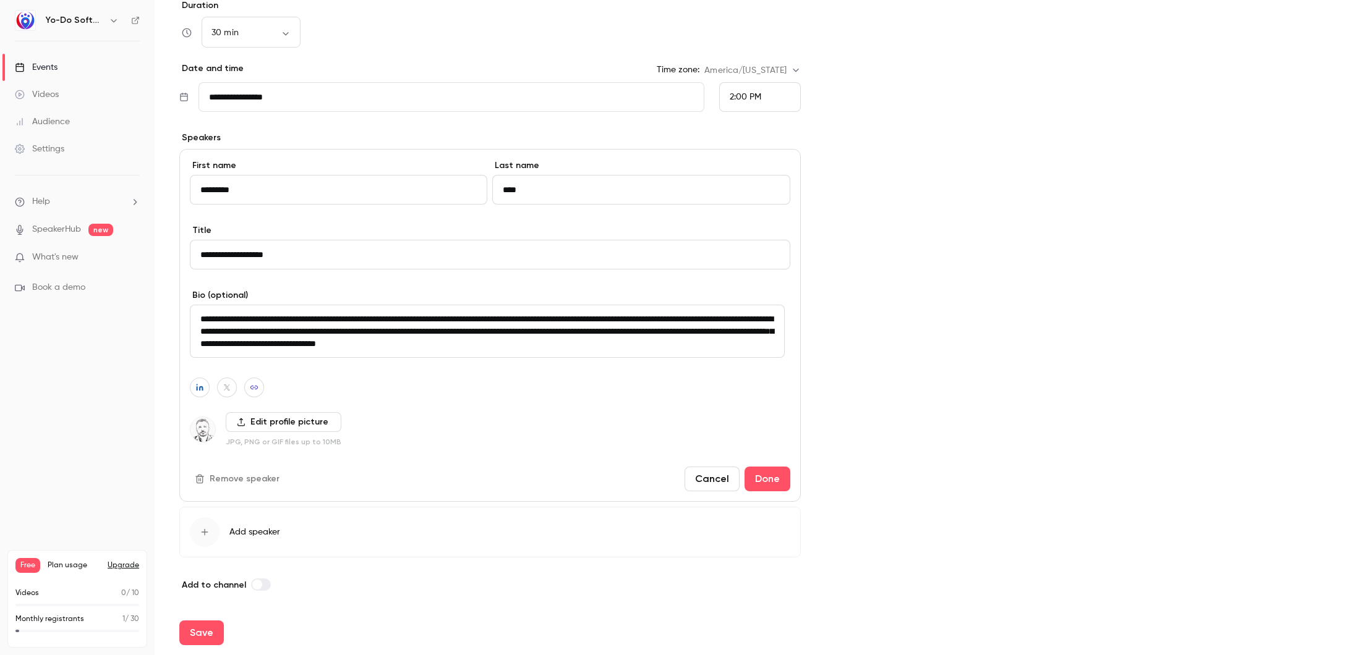
scroll to position [543, 0]
click at [197, 386] on icon "button" at bounding box center [199, 386] width 7 height 7
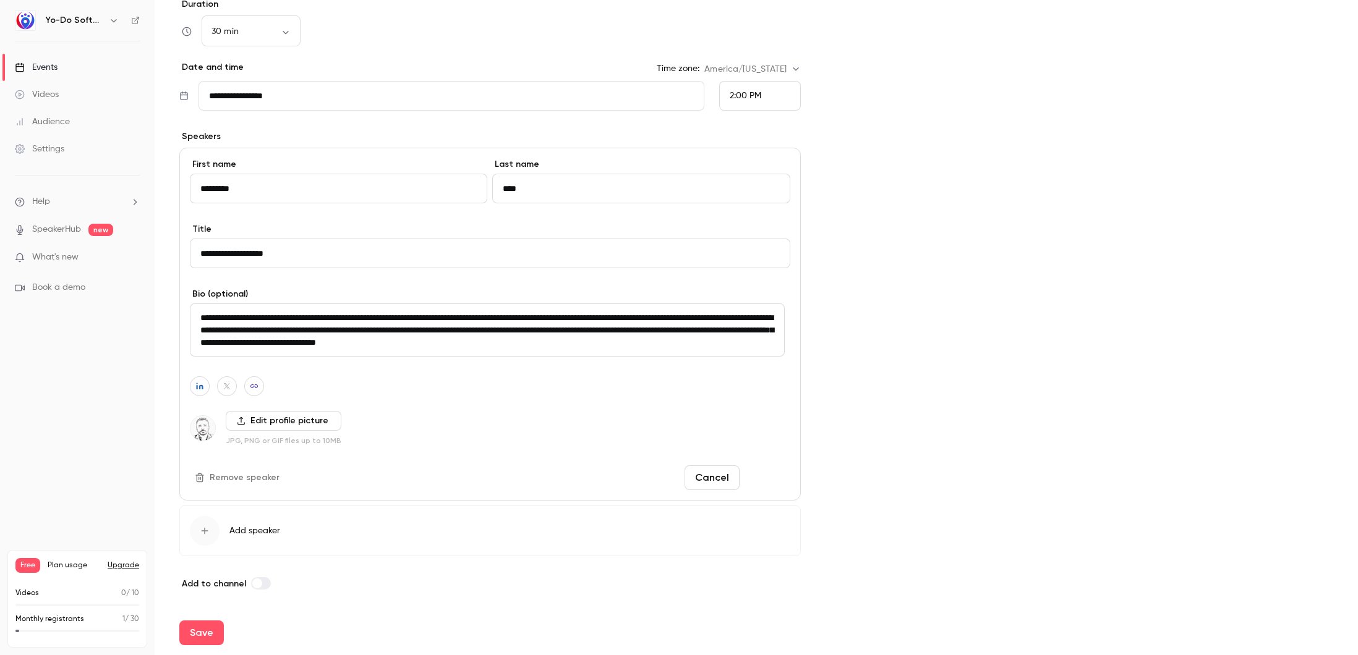
click at [765, 474] on button "Done" at bounding box center [767, 478] width 46 height 25
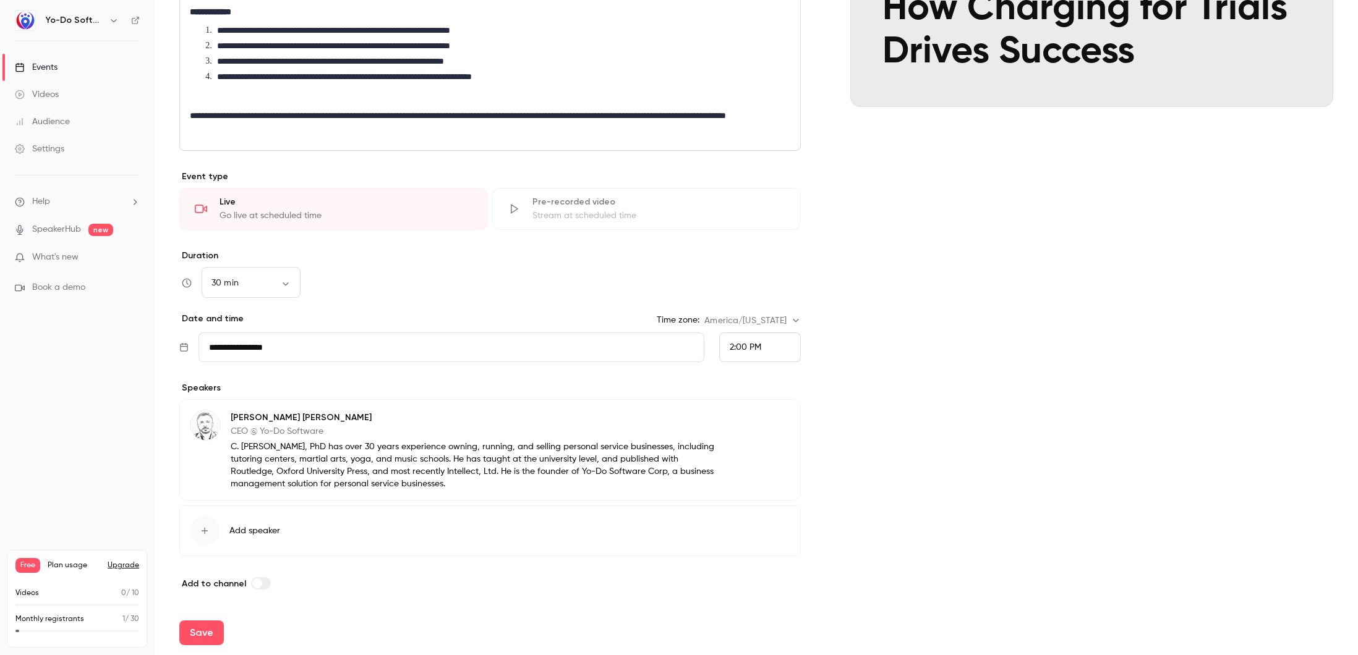
scroll to position [292, 0]
click at [252, 583] on span at bounding box center [257, 584] width 10 height 10
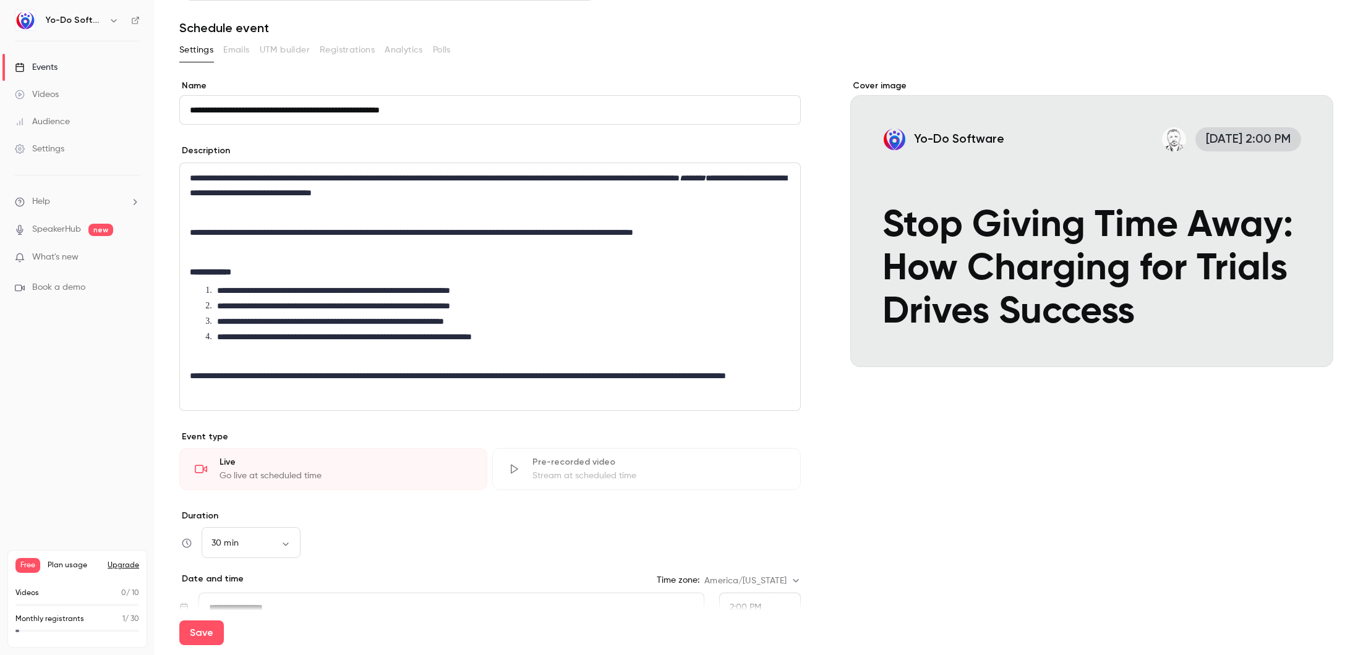
scroll to position [0, 0]
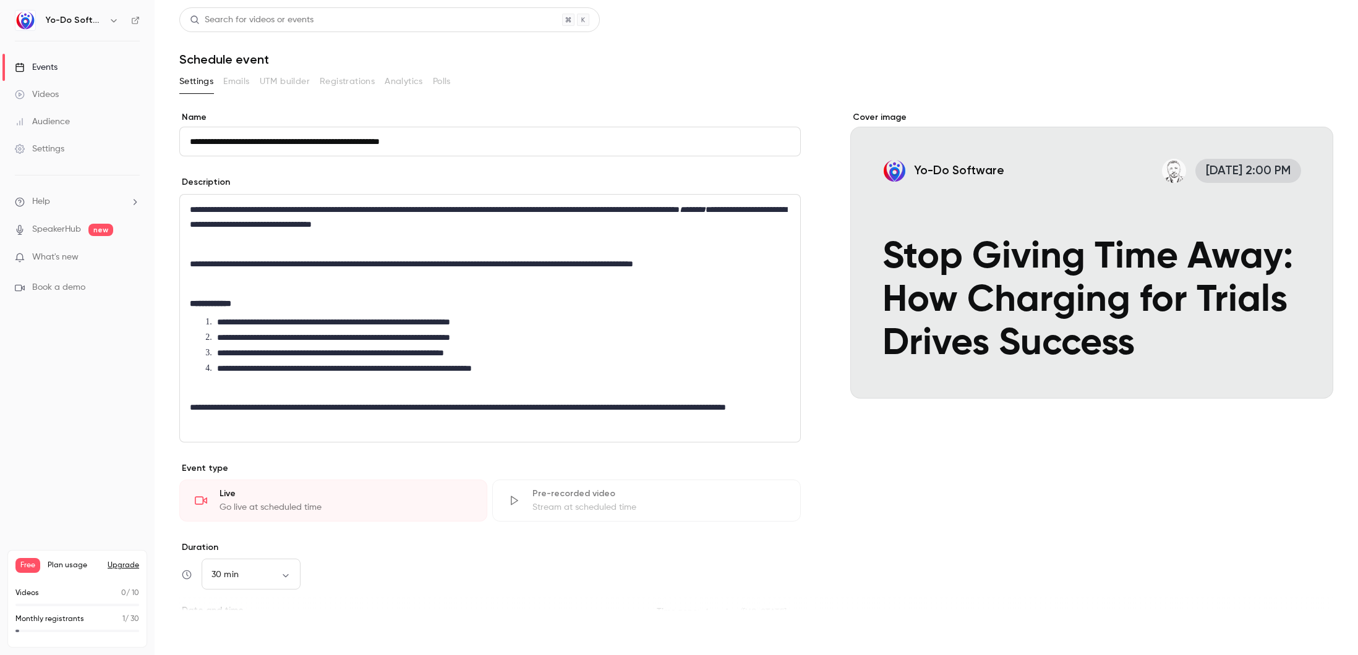
click at [196, 630] on button "Save" at bounding box center [201, 633] width 45 height 25
type input "**"
type input "**********"
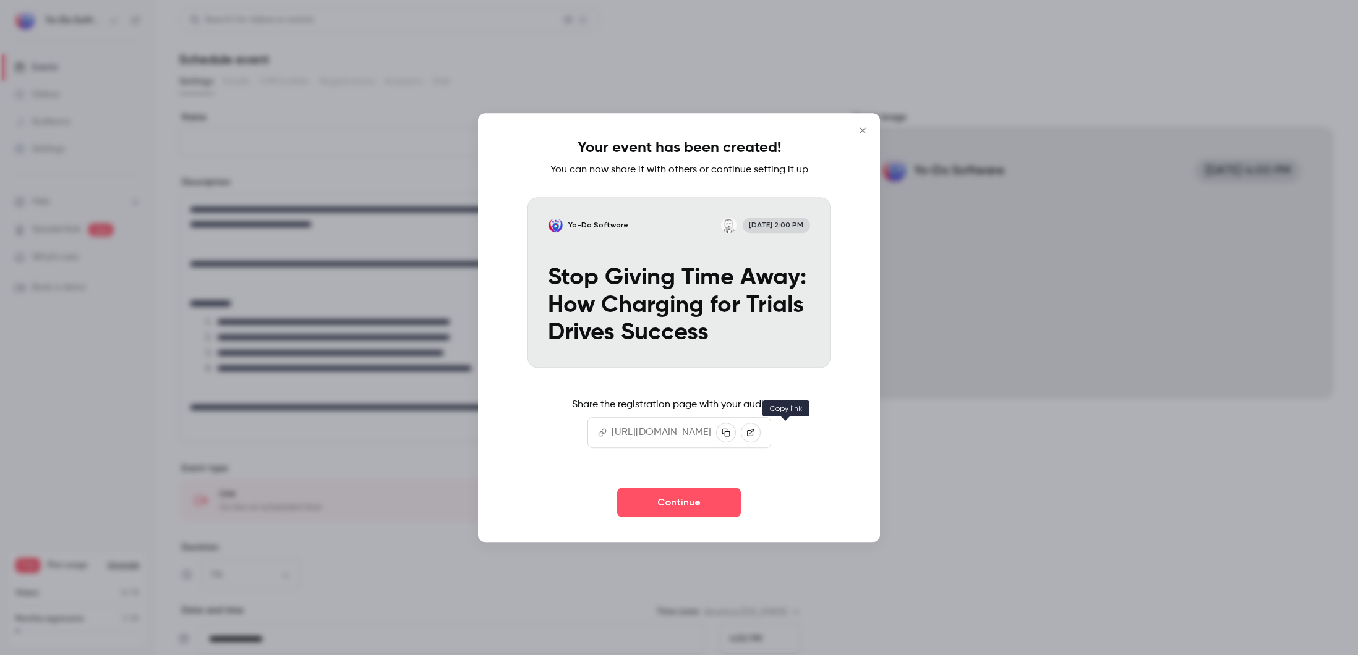
click at [730, 432] on icon "button" at bounding box center [726, 432] width 9 height 9
click at [710, 508] on button "Continue" at bounding box center [679, 503] width 124 height 30
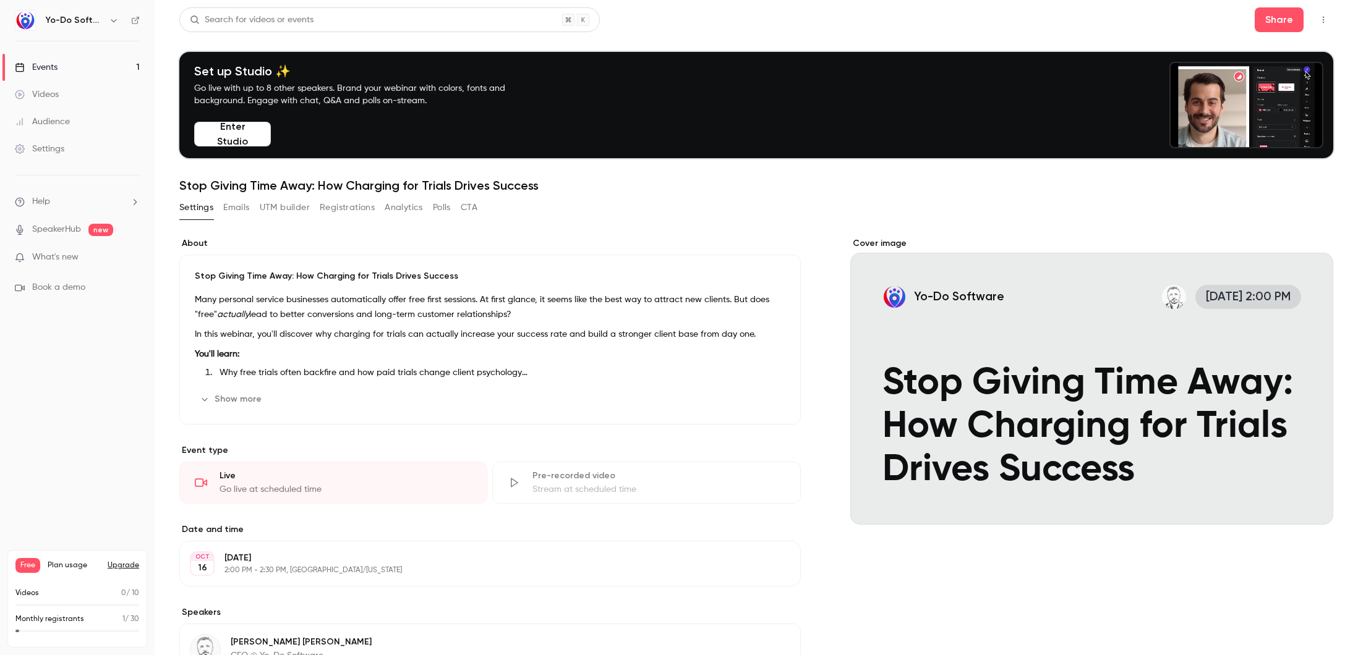
click at [346, 206] on button "Registrations" at bounding box center [347, 208] width 55 height 20
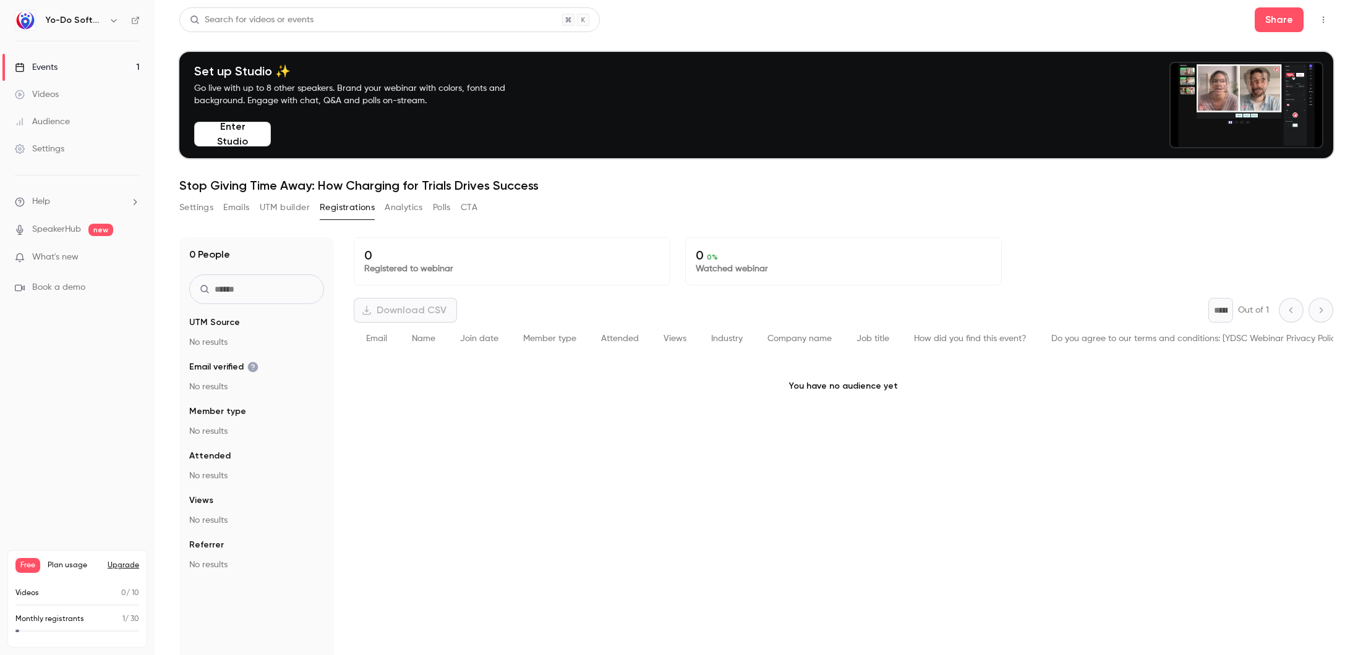
click at [268, 208] on button "UTM builder" at bounding box center [285, 208] width 50 height 20
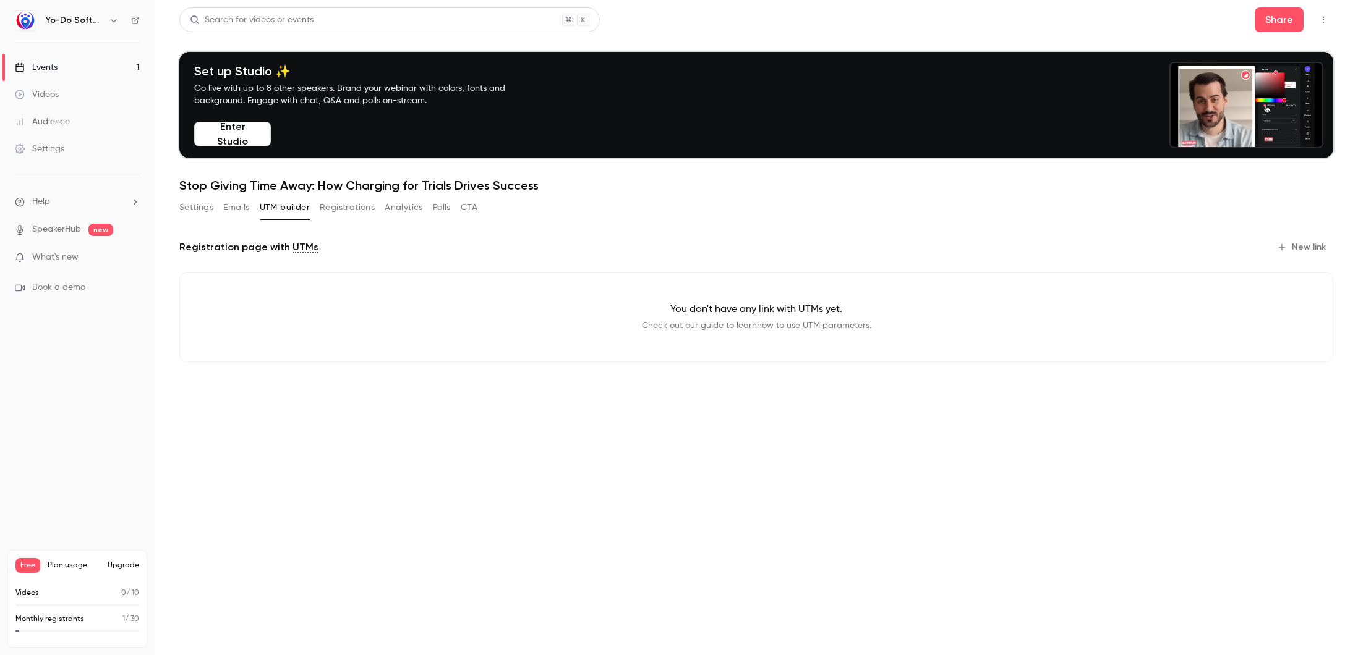
click at [1297, 250] on button "New link" at bounding box center [1302, 247] width 61 height 20
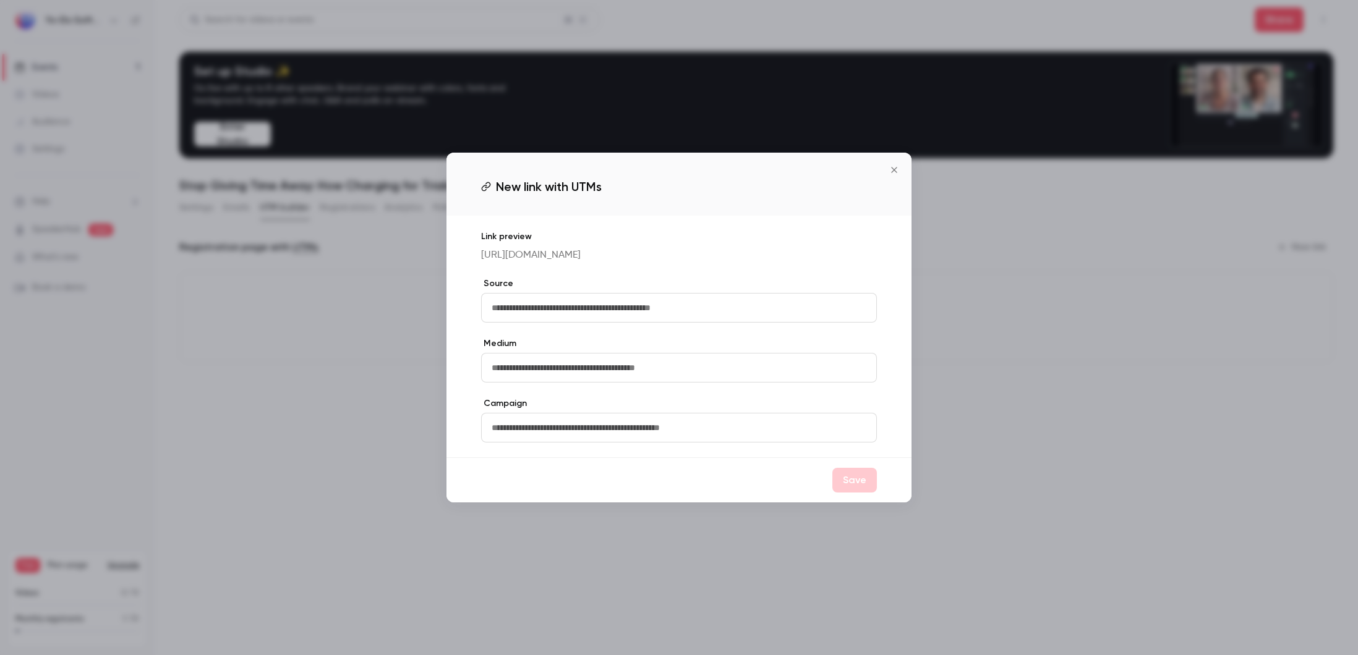
click at [895, 165] on icon "Close" at bounding box center [894, 170] width 15 height 10
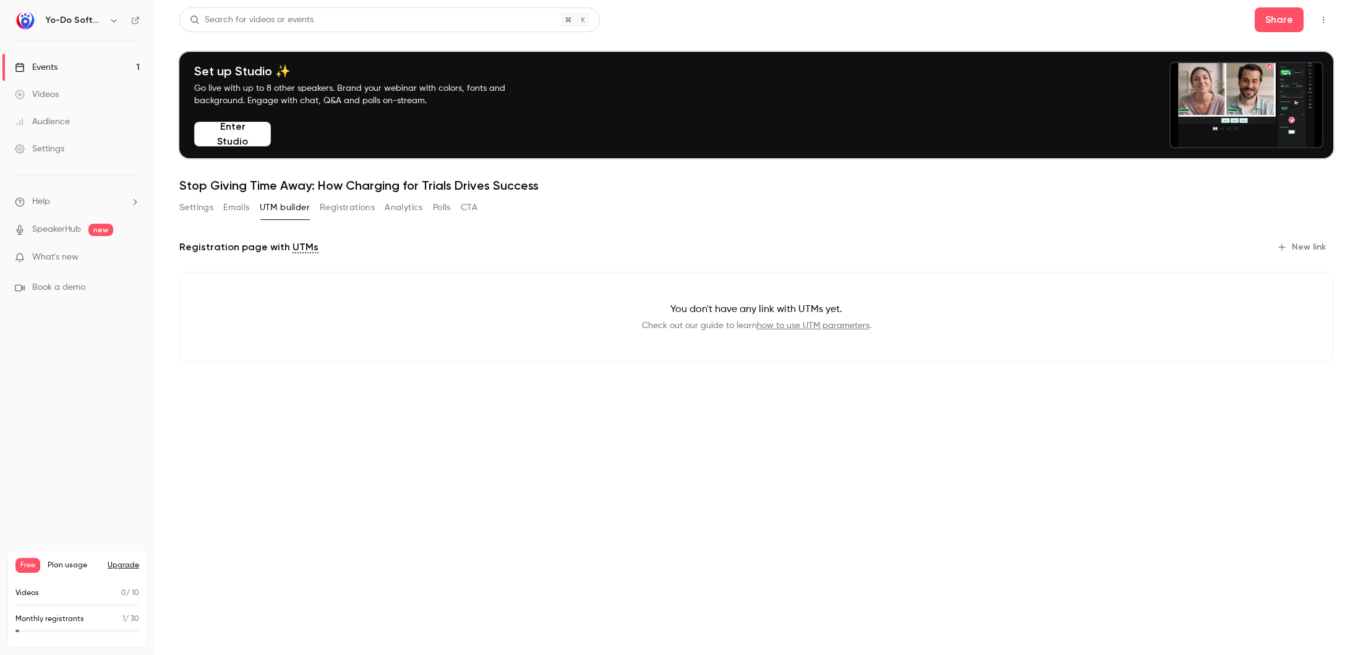
click at [240, 213] on button "Emails" at bounding box center [236, 208] width 26 height 20
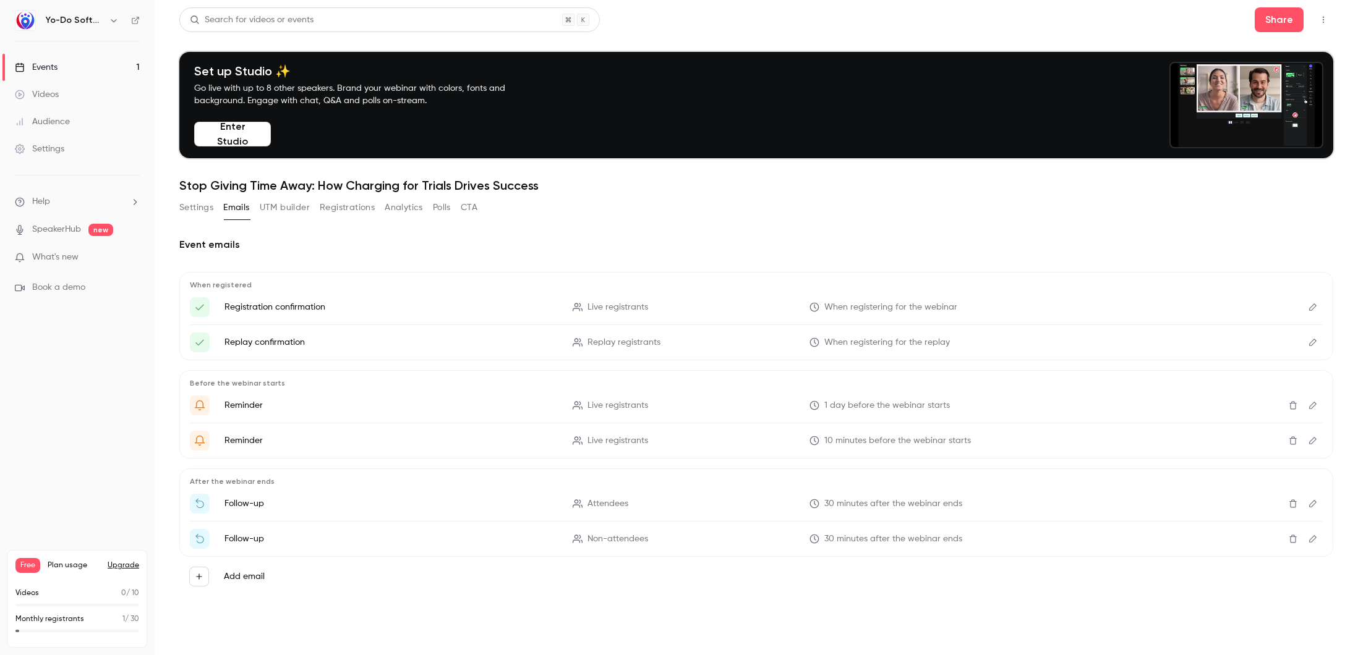
click at [184, 205] on button "Settings" at bounding box center [196, 208] width 34 height 20
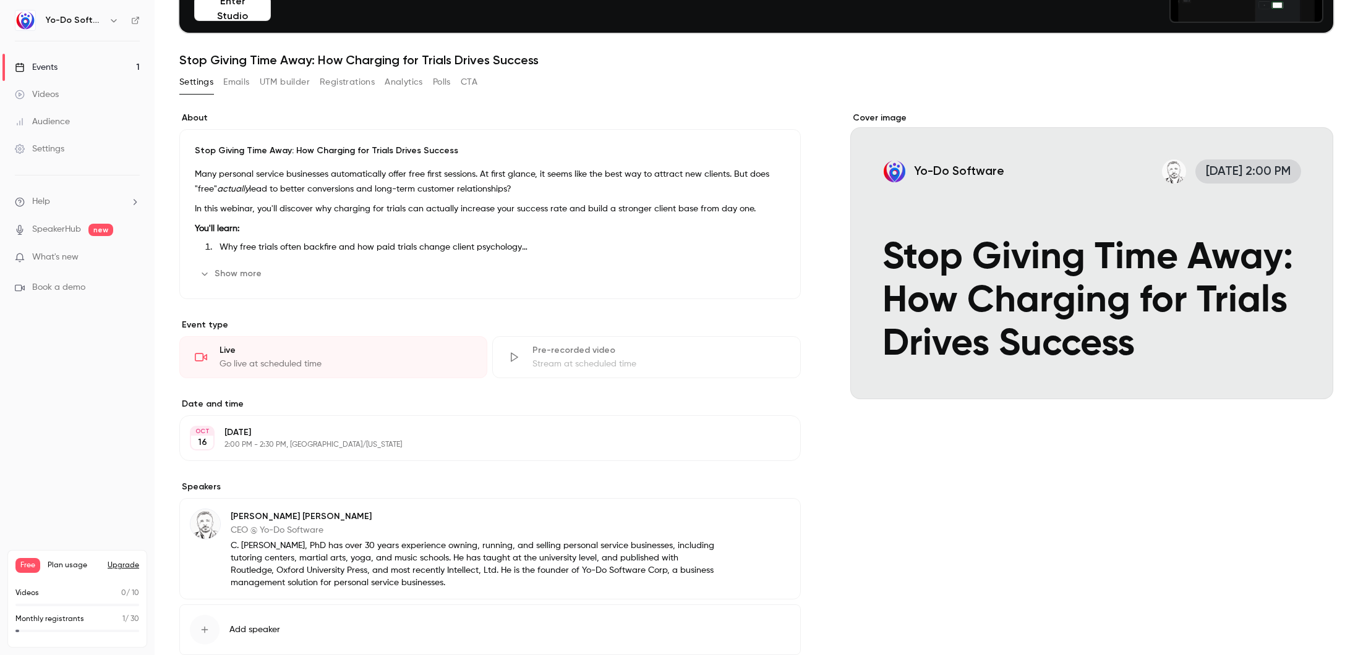
scroll to position [202, 0]
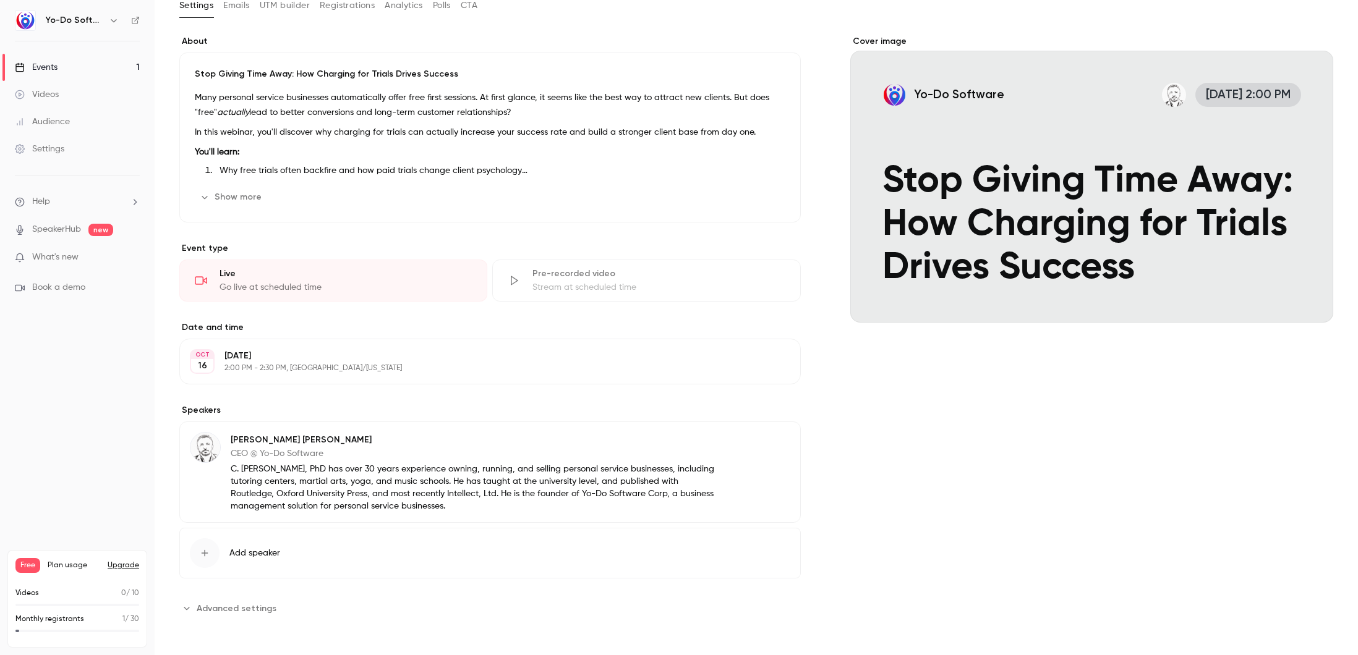
click at [249, 607] on span "Advanced settings" at bounding box center [237, 608] width 80 height 13
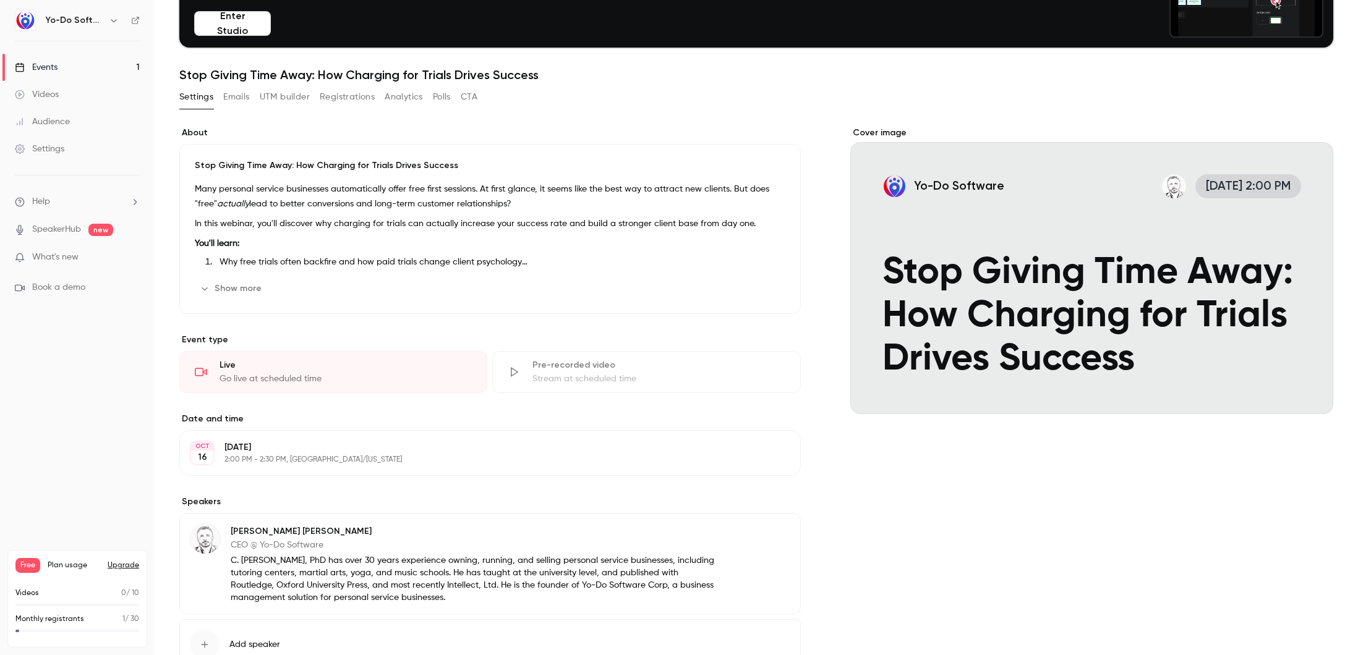
scroll to position [0, 0]
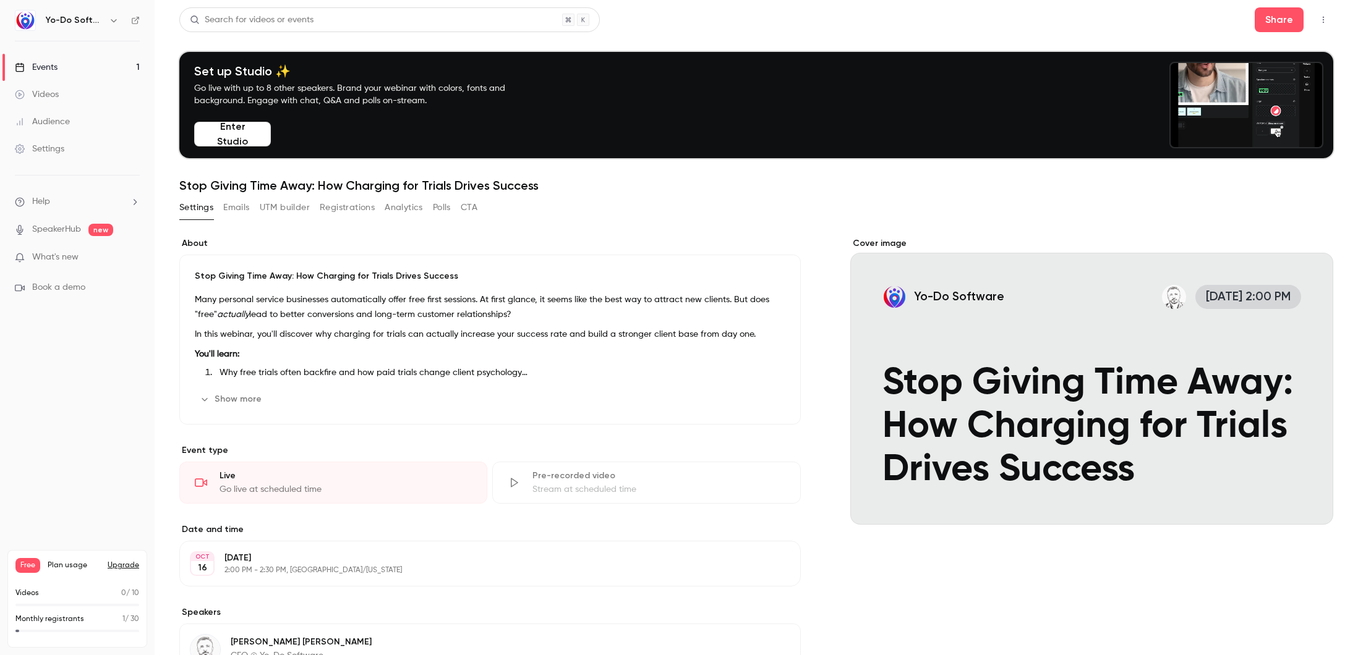
click at [473, 210] on button "CTA" at bounding box center [469, 208] width 17 height 20
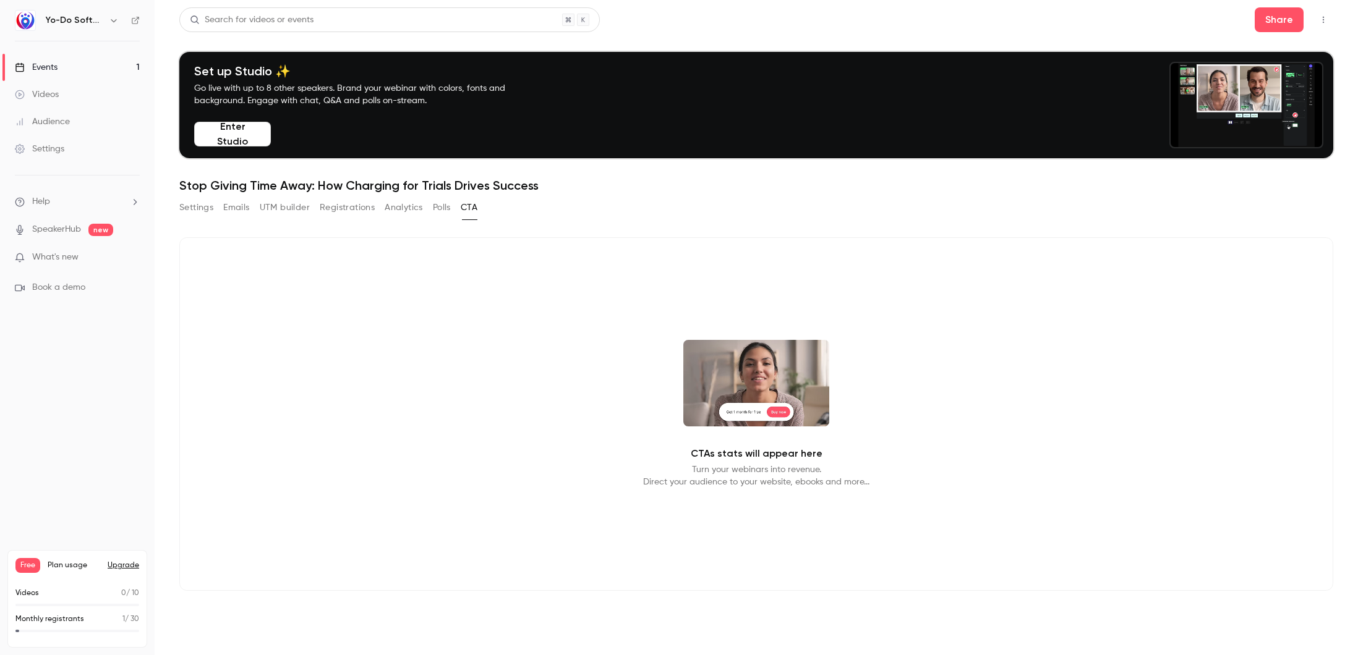
click at [447, 210] on button "Polls" at bounding box center [442, 208] width 18 height 20
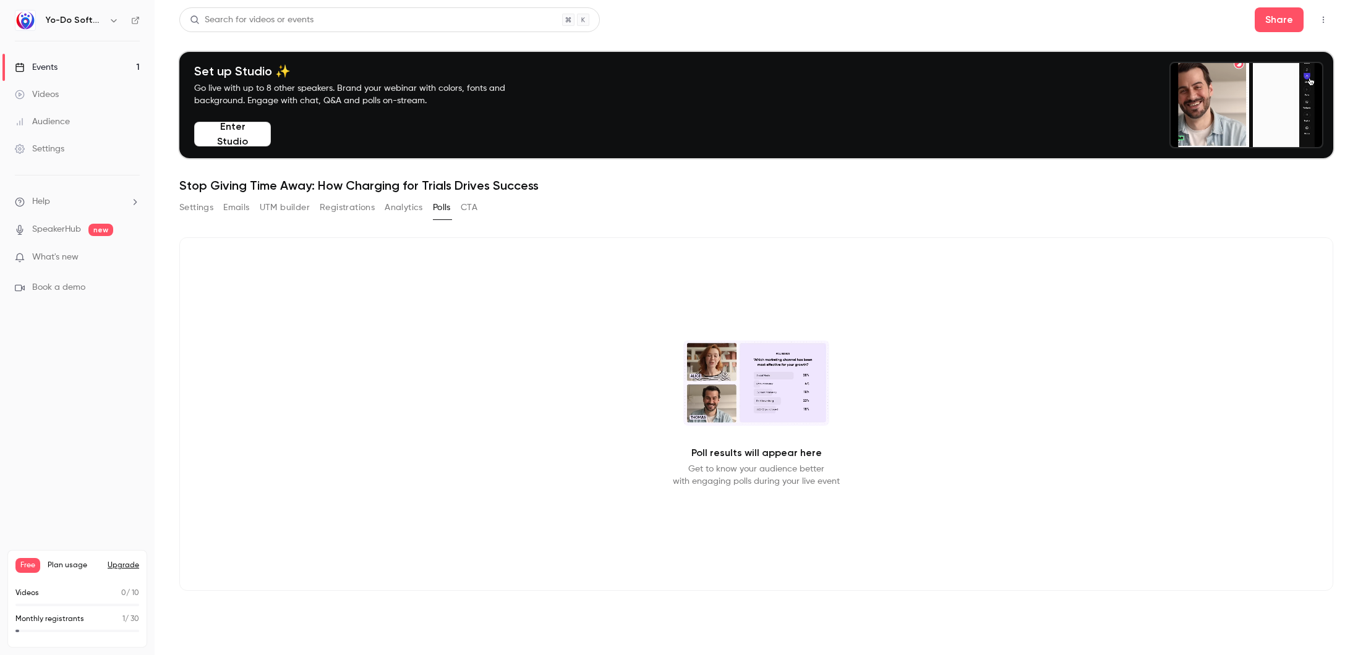
click at [419, 210] on button "Analytics" at bounding box center [404, 208] width 38 height 20
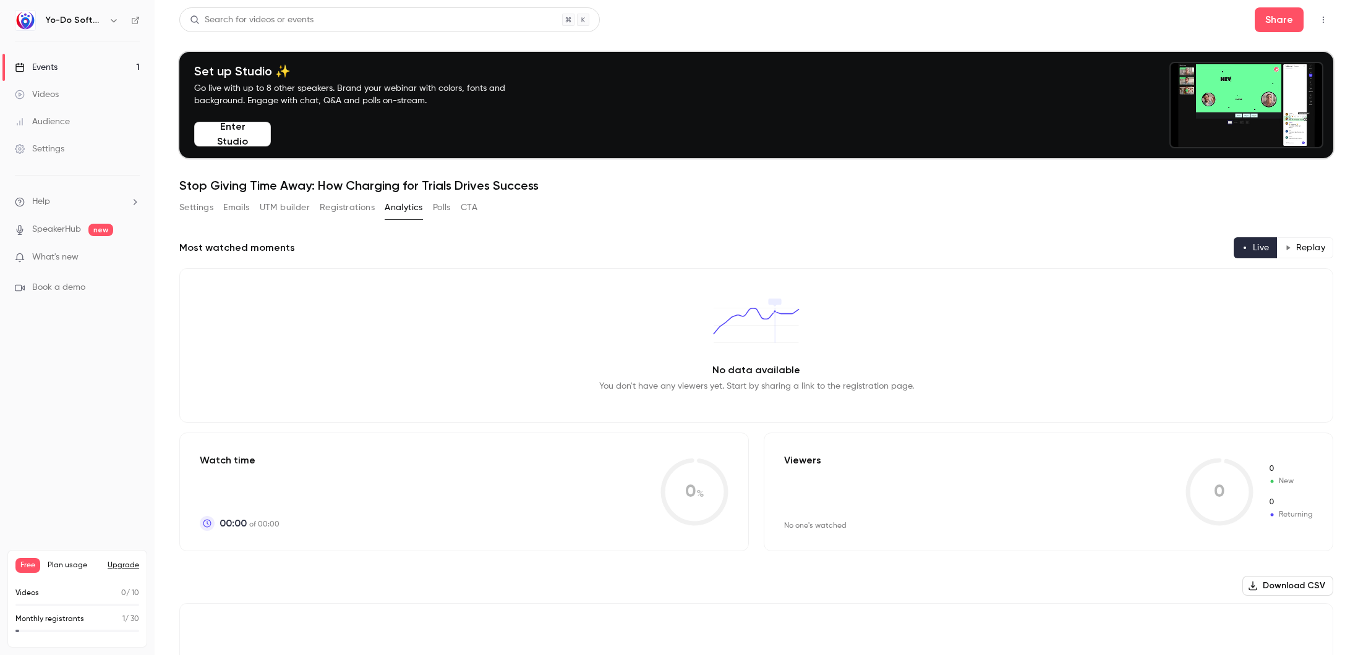
click at [193, 213] on button "Settings" at bounding box center [196, 208] width 34 height 20
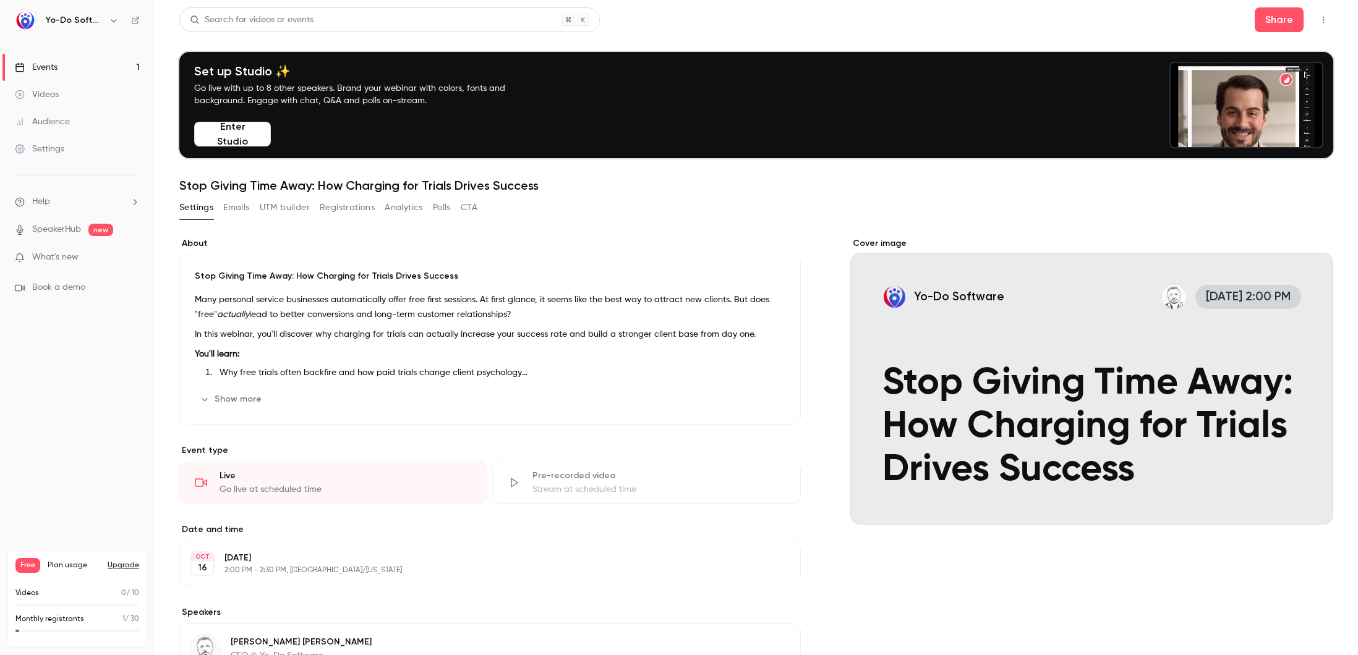
click at [49, 62] on div "Events" at bounding box center [36, 67] width 43 height 12
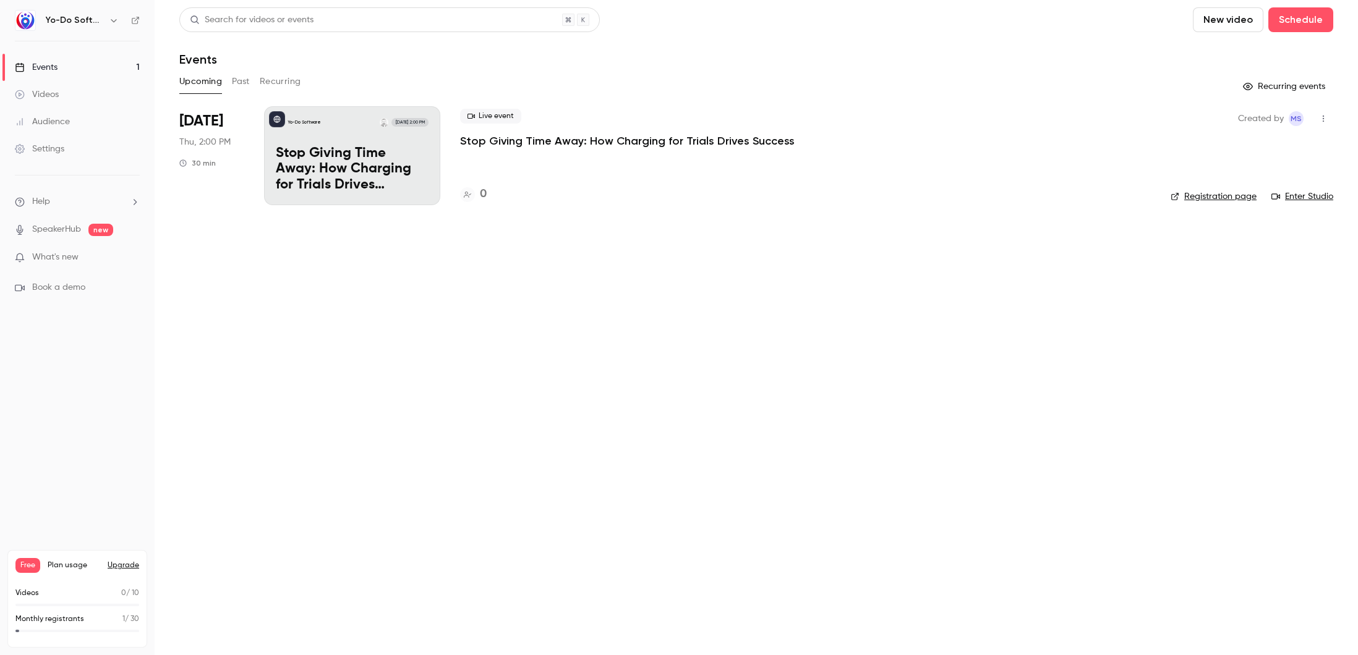
click at [524, 147] on p "Stop Giving Time Away: How Charging for Trials Drives Success" at bounding box center [627, 141] width 335 height 15
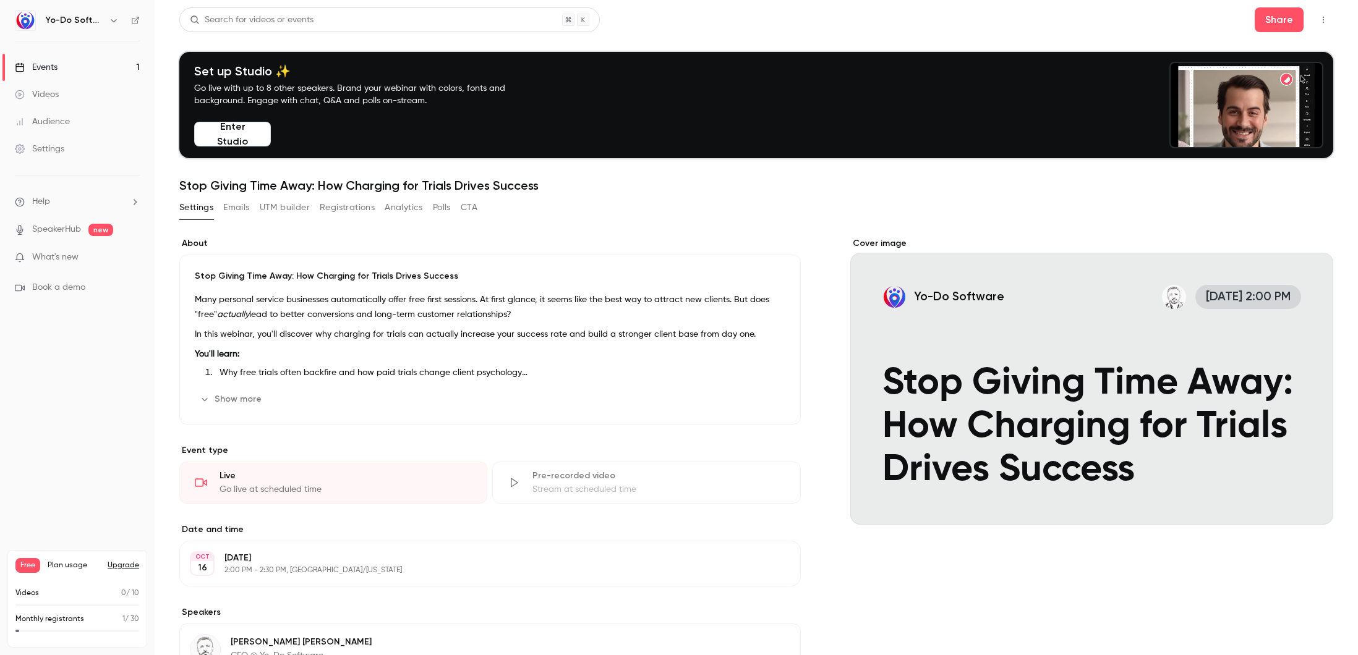
click at [275, 278] on p "Stop Giving Time Away: How Charging for Trials Drives Success" at bounding box center [490, 276] width 590 height 12
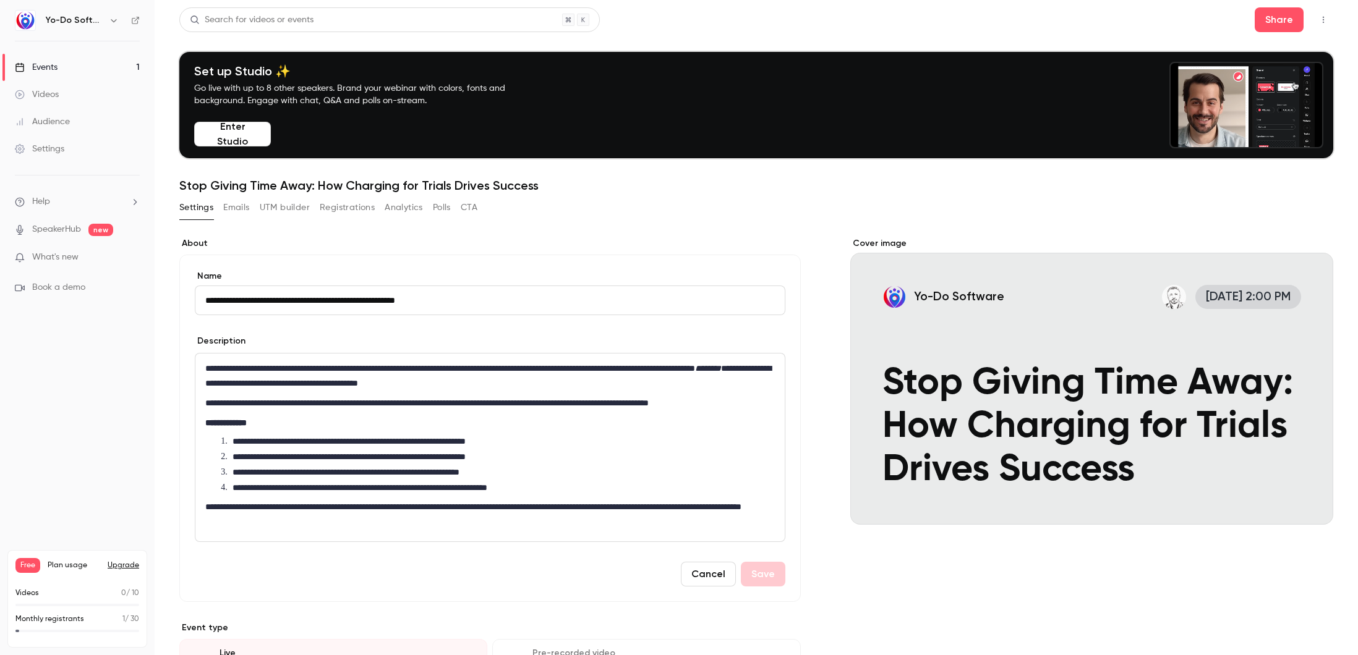
click at [264, 301] on input "**********" at bounding box center [490, 301] width 590 height 30
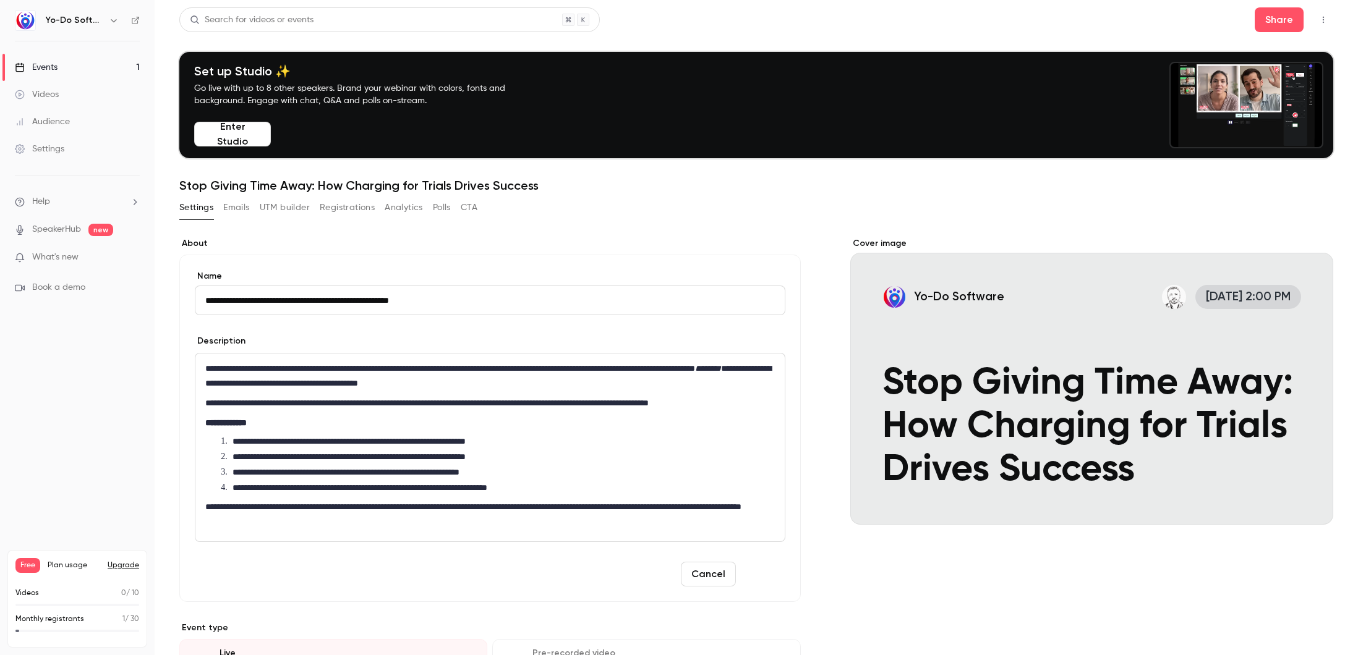
type input "**********"
click at [754, 577] on button "Save" at bounding box center [763, 574] width 45 height 25
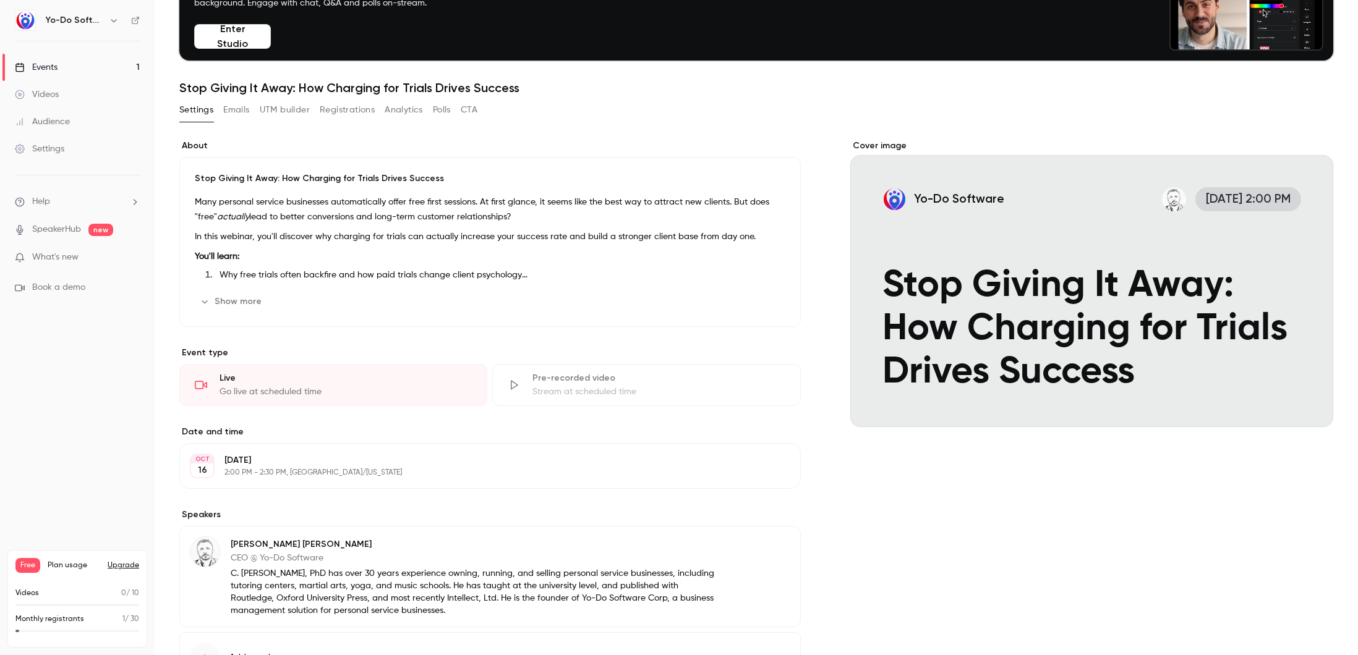
scroll to position [202, 0]
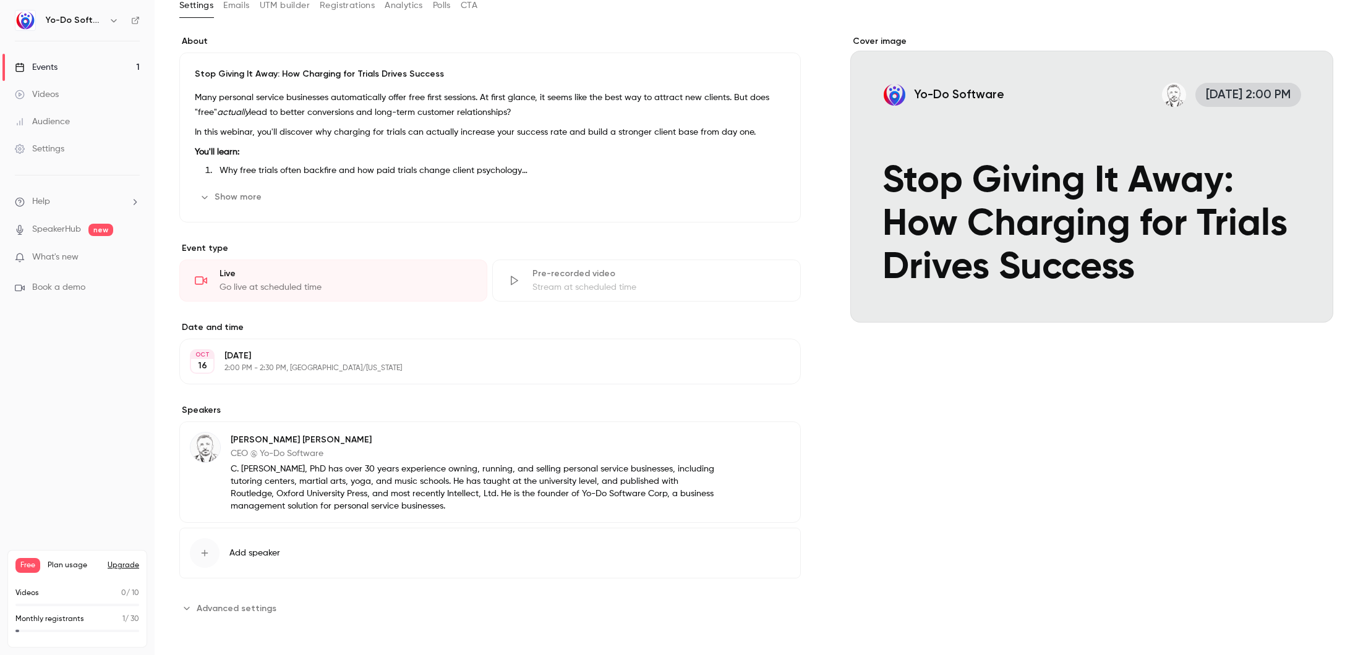
click at [754, 444] on icon "button" at bounding box center [756, 442] width 10 height 10
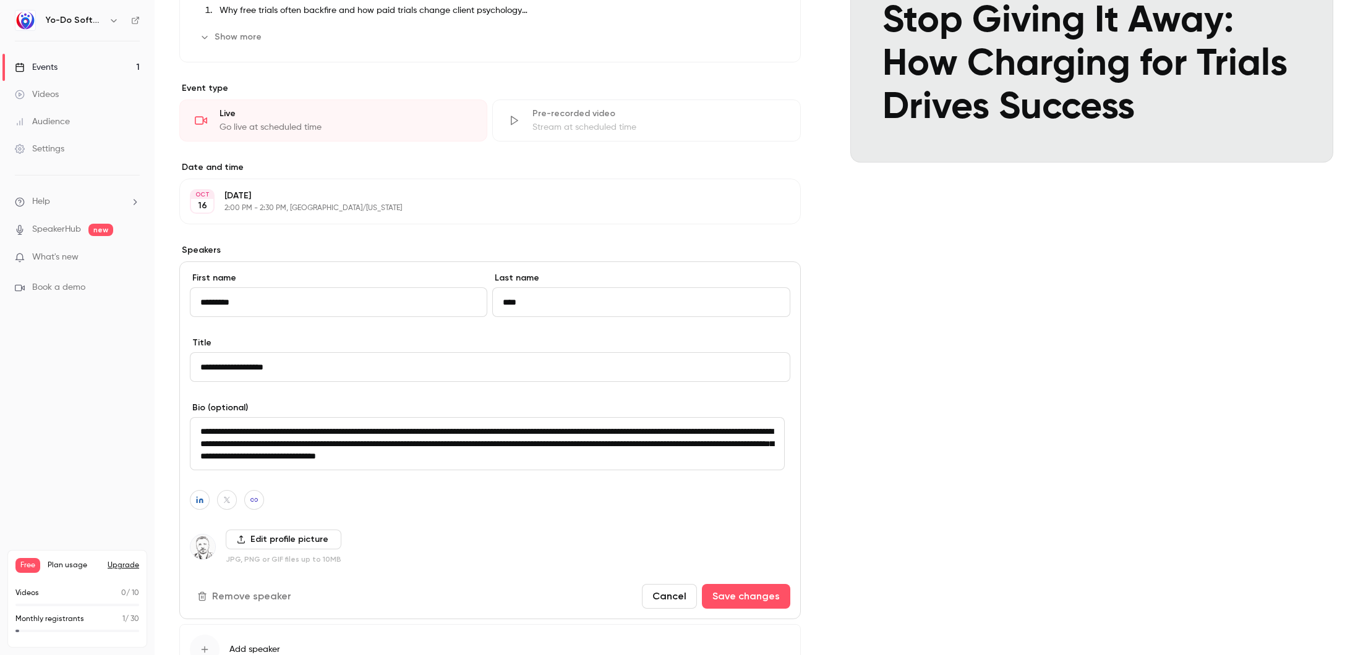
scroll to position [449, 0]
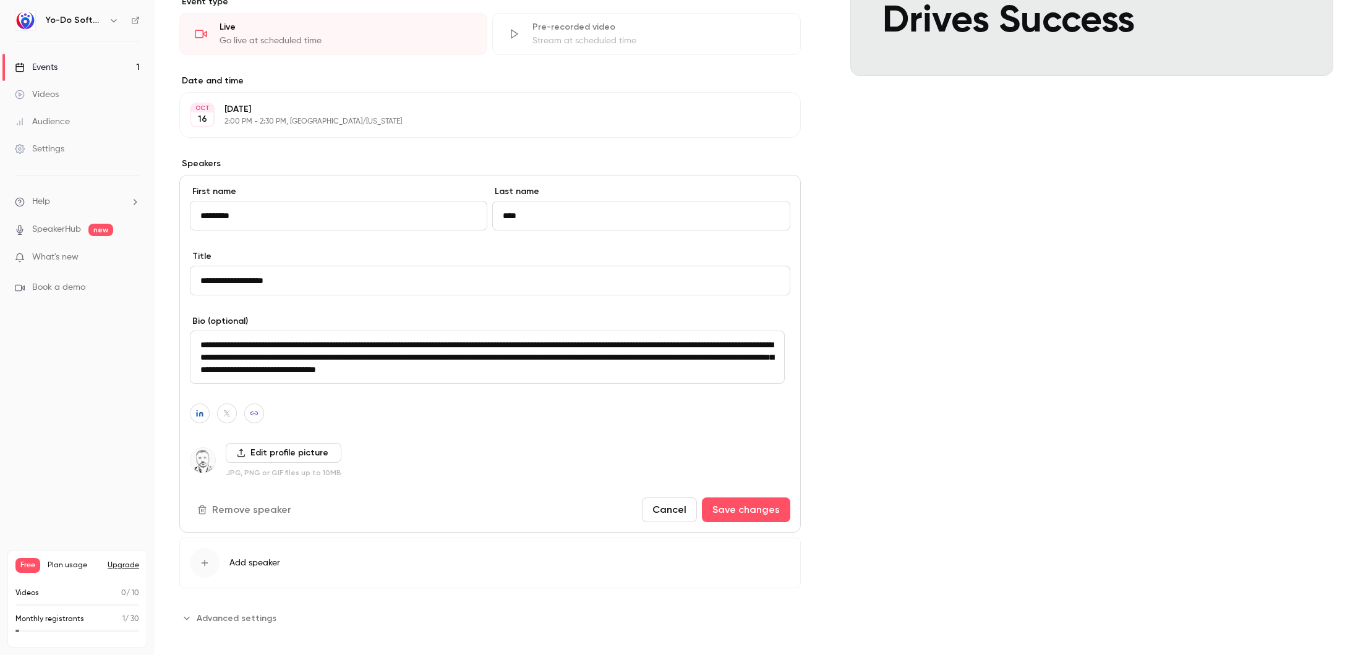
click at [262, 452] on label "Edit profile picture" at bounding box center [284, 453] width 116 height 20
click at [0, 0] on input "Edit profile picture" at bounding box center [0, 0] width 0 height 0
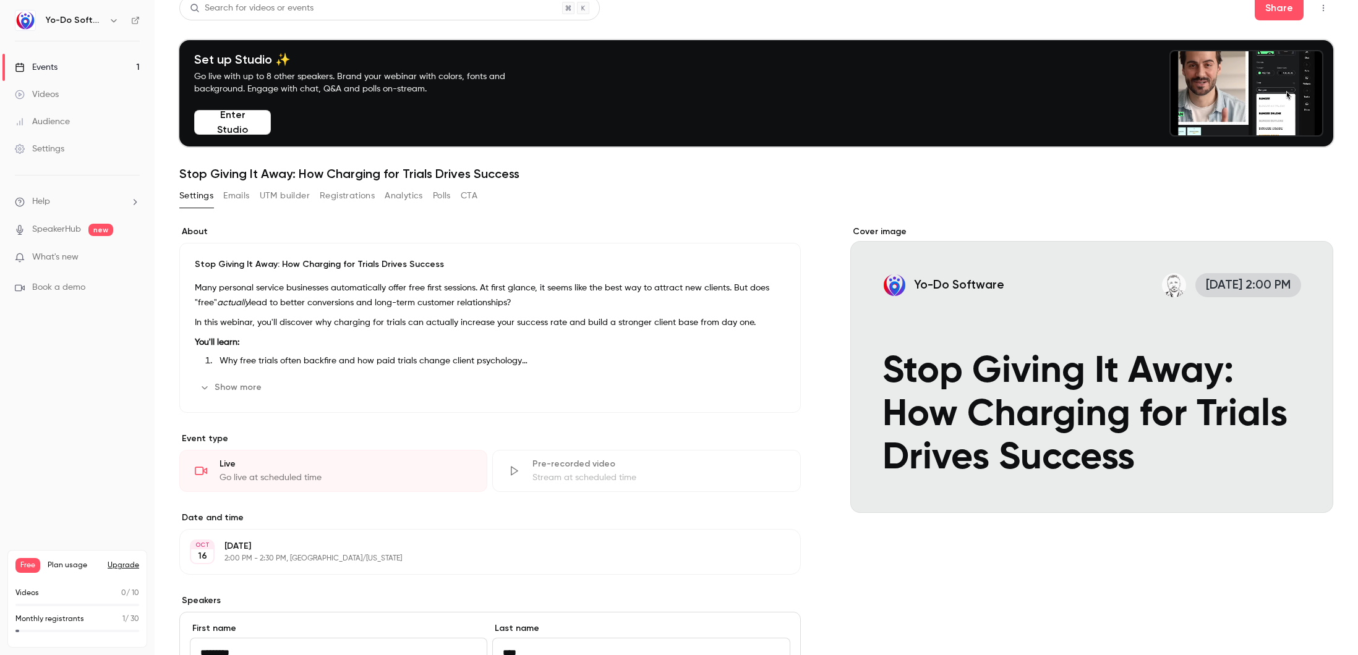
scroll to position [0, 0]
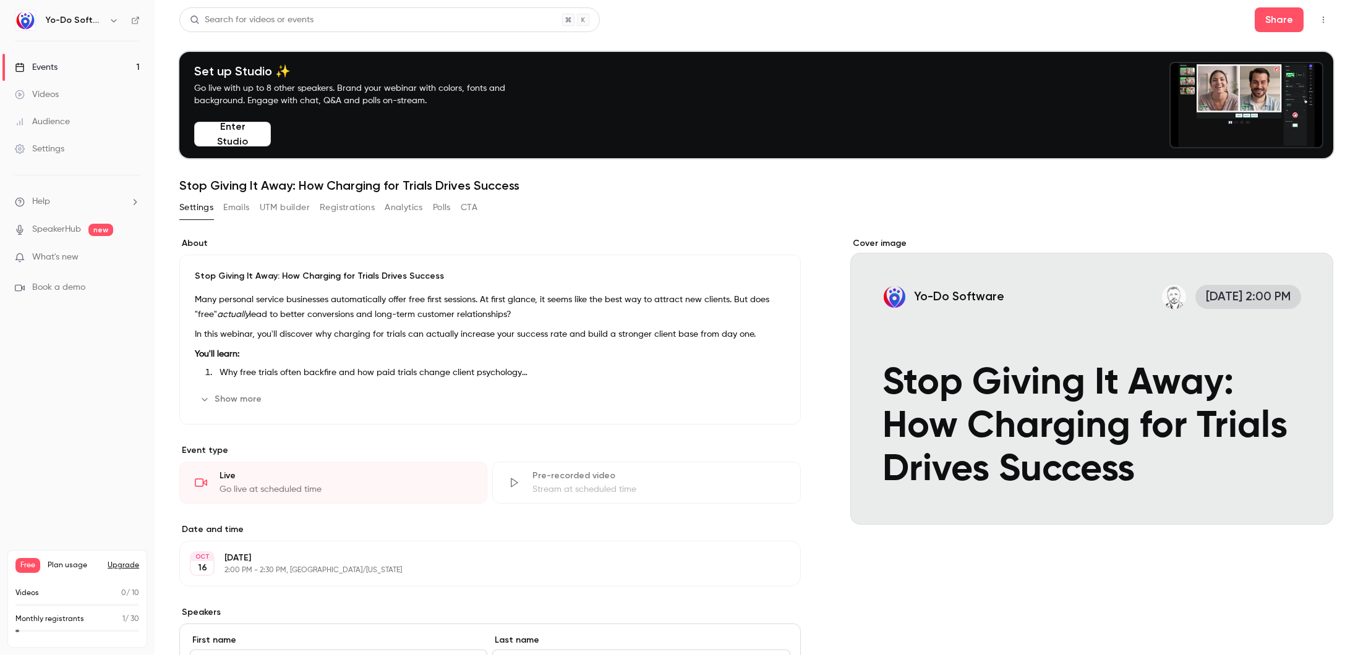
click at [75, 62] on link "Events 1" at bounding box center [77, 67] width 155 height 27
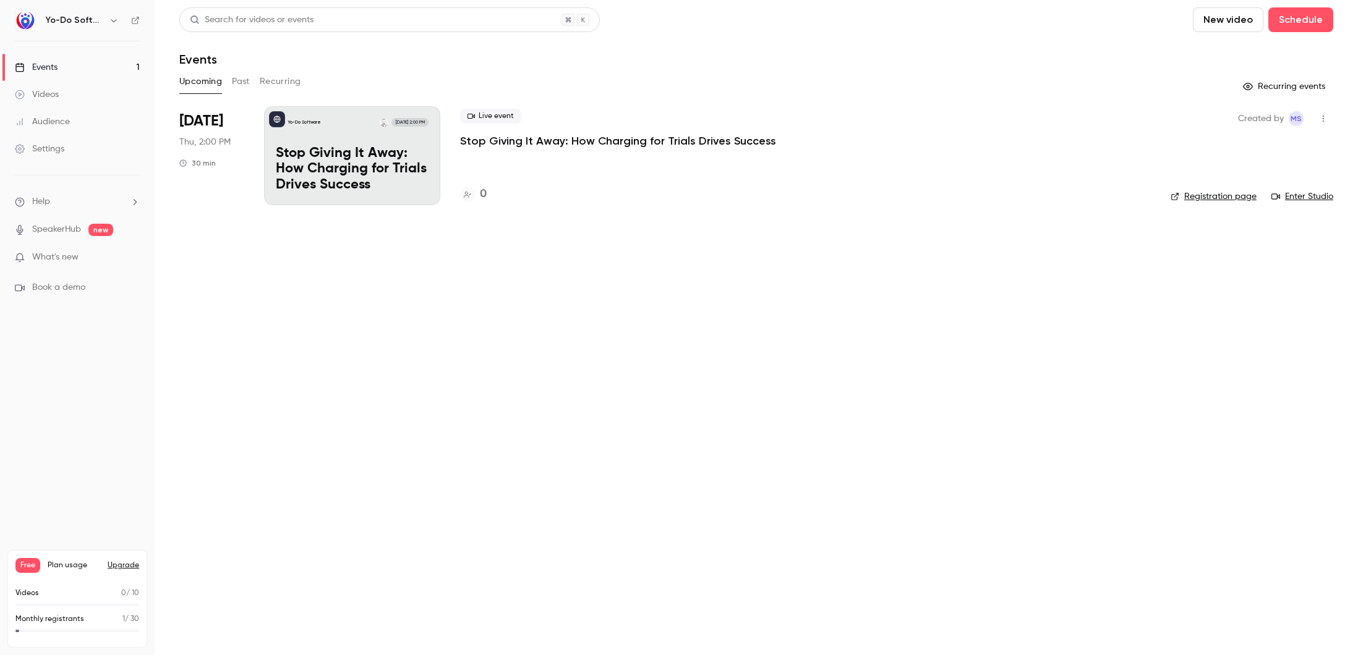
click at [1318, 116] on icon "button" at bounding box center [1323, 118] width 10 height 9
click at [1266, 151] on div "Share" at bounding box center [1276, 150] width 94 height 12
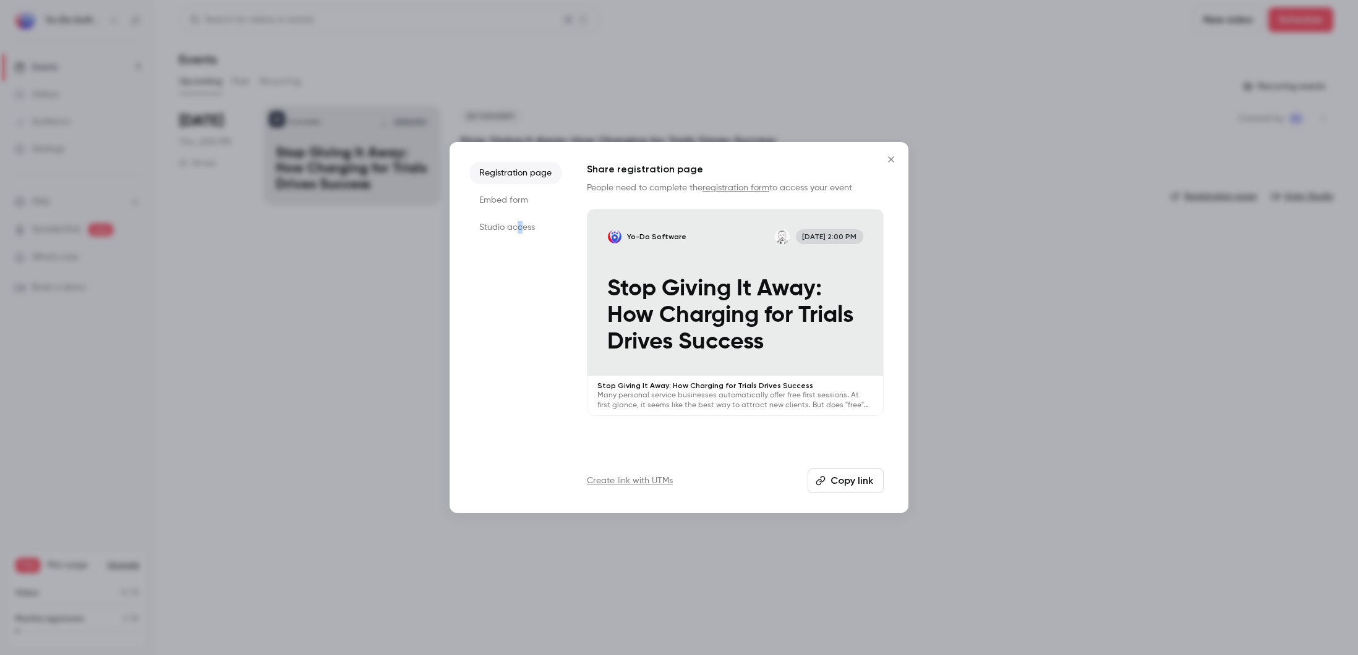
click at [519, 224] on li "Studio access" at bounding box center [515, 227] width 93 height 22
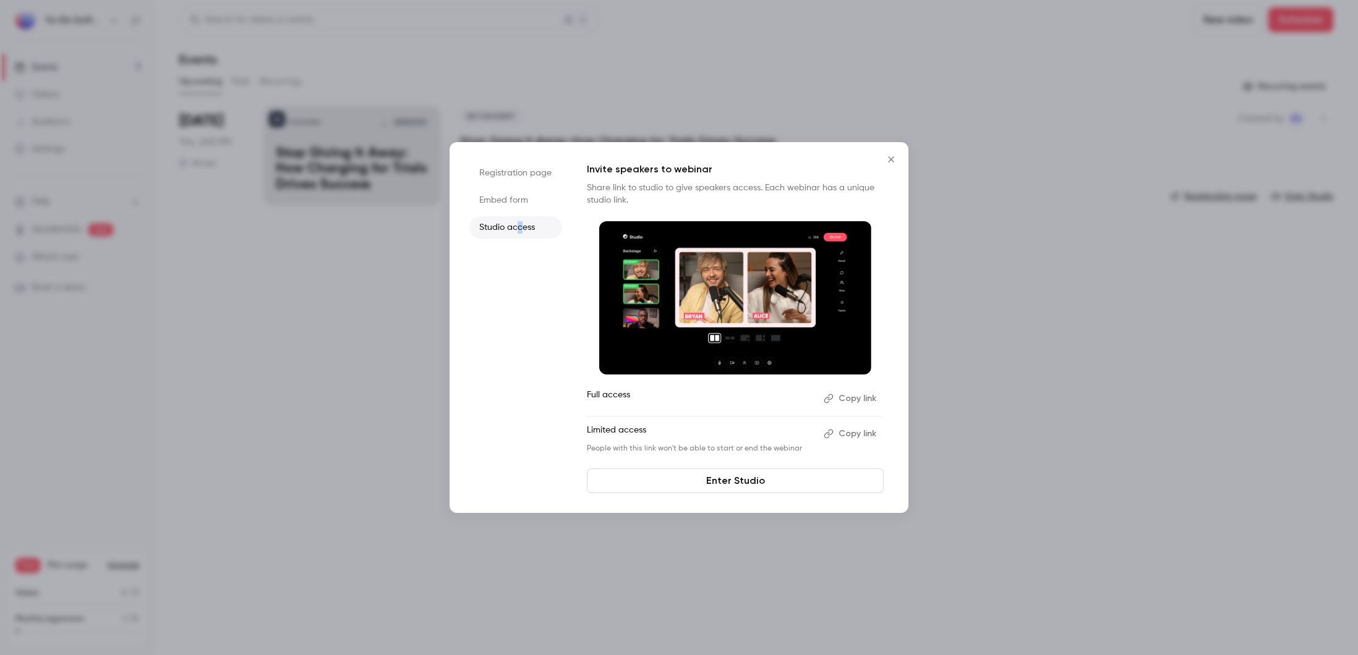
click at [845, 395] on button "Copy link" at bounding box center [851, 399] width 65 height 20
click at [887, 159] on icon "Close" at bounding box center [891, 160] width 15 height 10
